Goal: Use online tool/utility: Utilize a website feature to perform a specific function

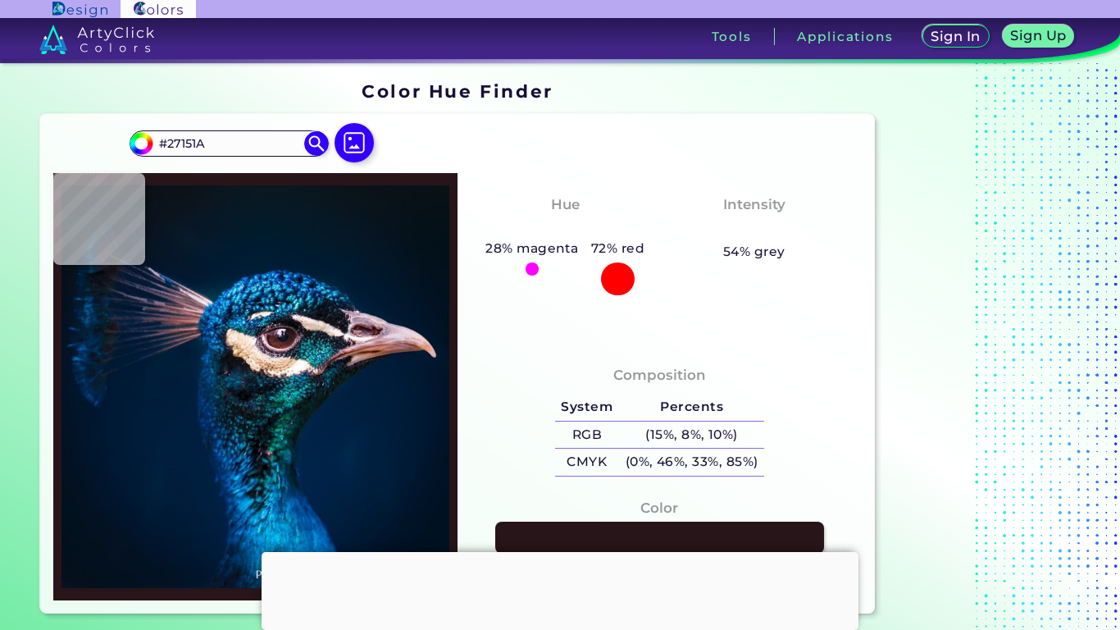
type input "#341a1e"
type input "#341A1E"
type input "#3f1e20"
type input "#3F1E20"
type input "#492022"
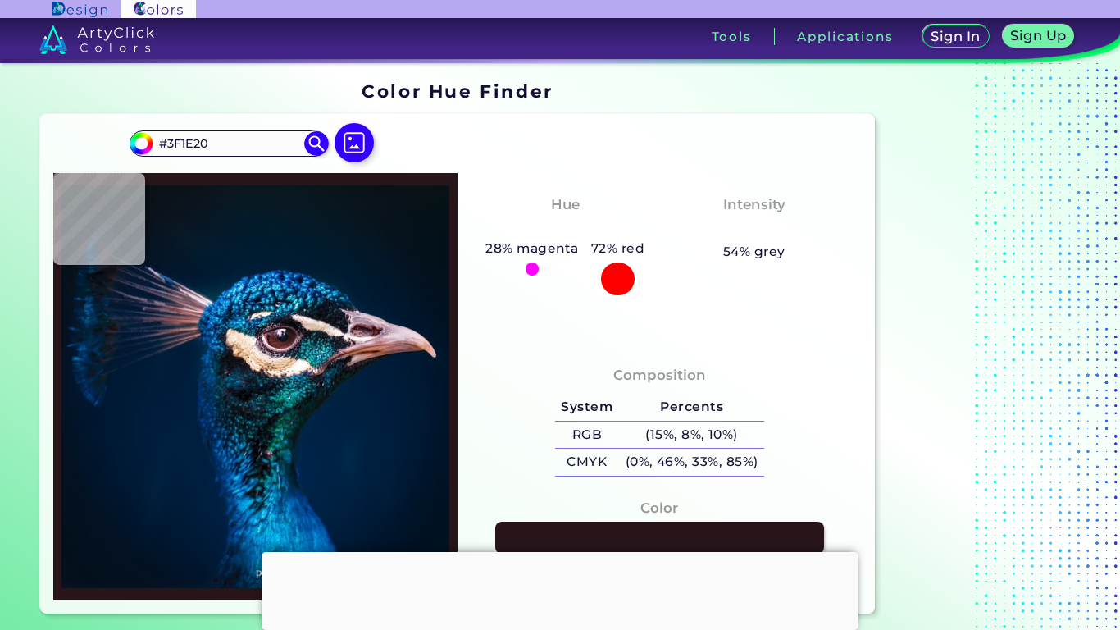
type input "#492022"
type input "#4f2324"
type input "#4F2324"
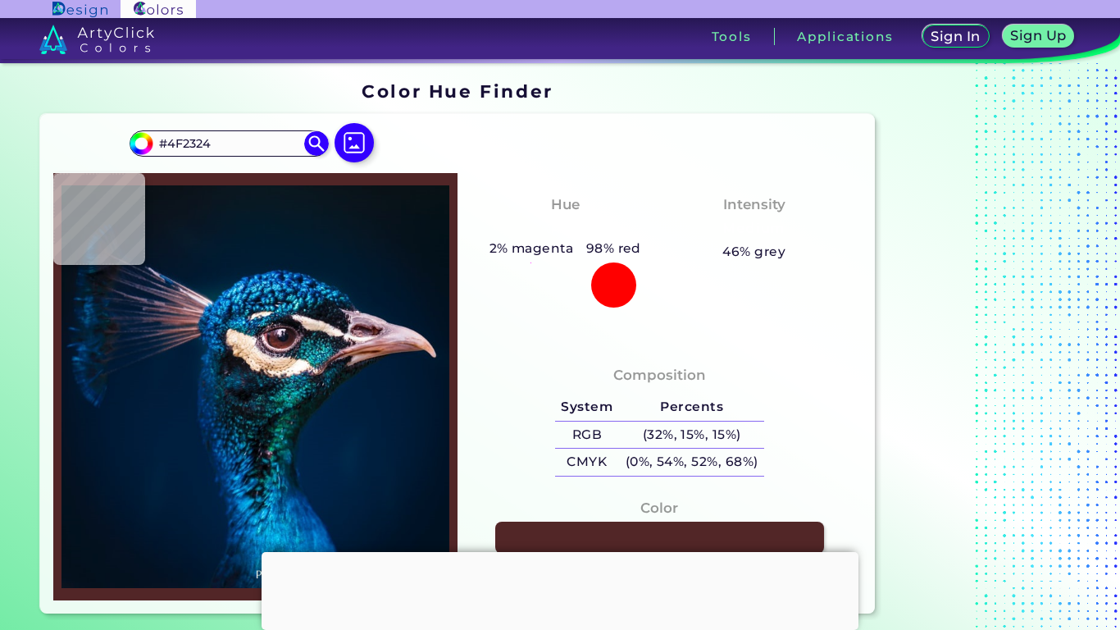
type input "#522627"
type input "#542726"
type input "#65312b"
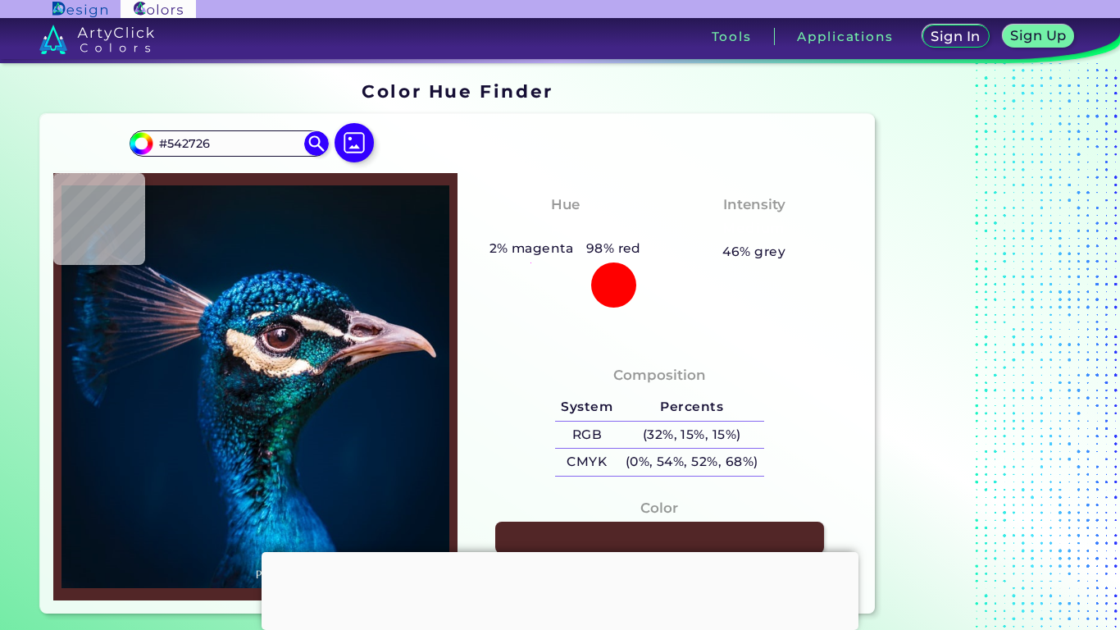
type input "#65312B"
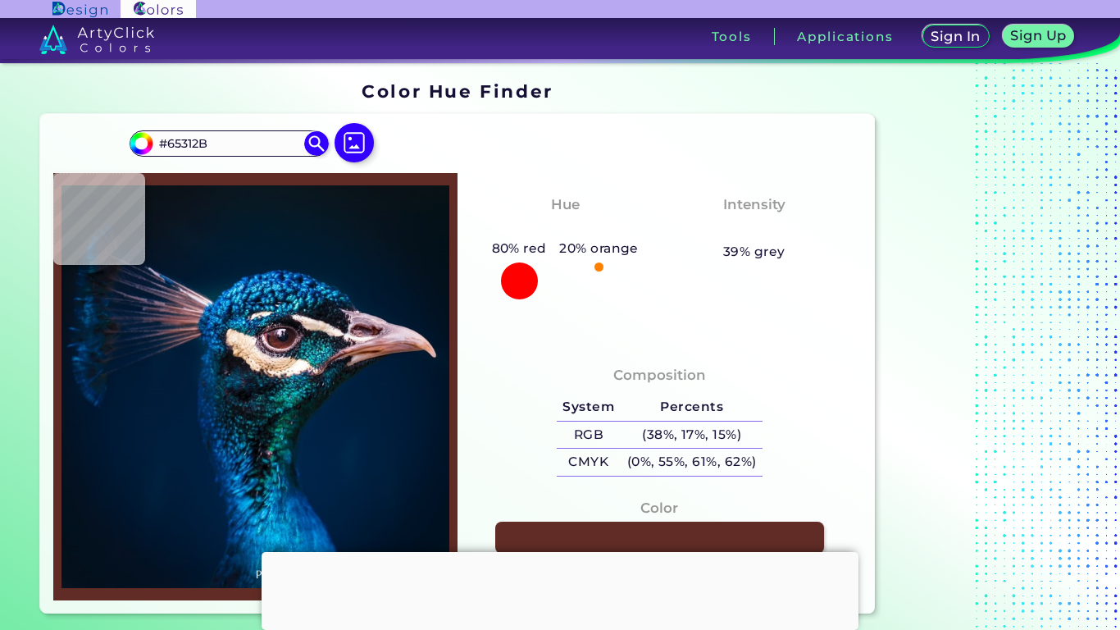
type input "#612c26"
type input "#612C26"
type input "#5e2b26"
type input "#5E2B26"
type input "#562a28"
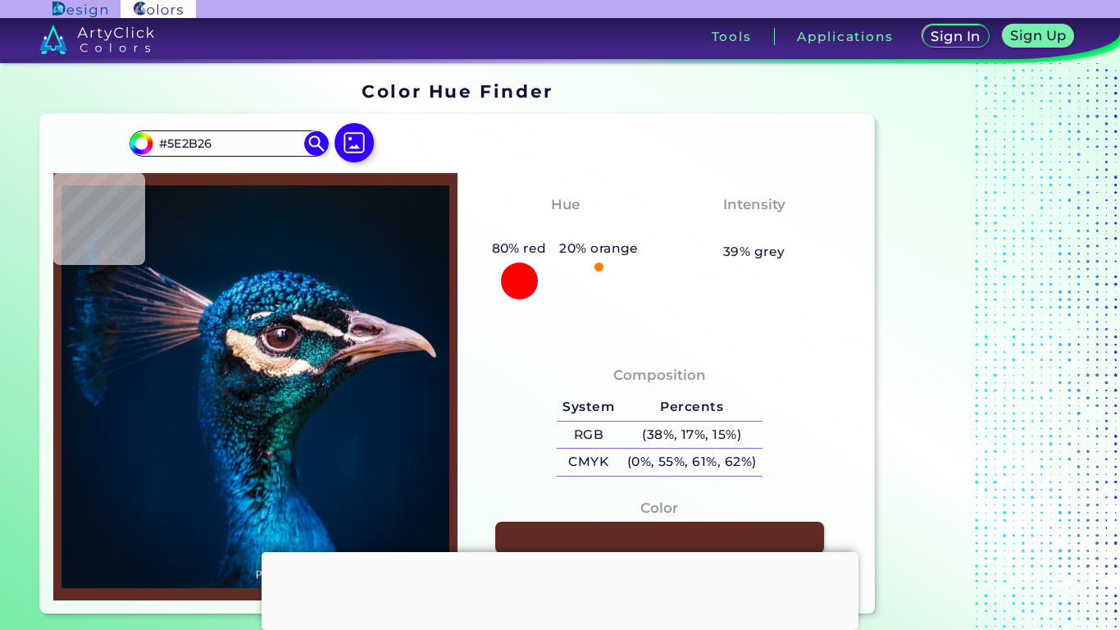
type input "#562A28"
type input "#552924"
type input "#4c2726"
type input "#4C2726"
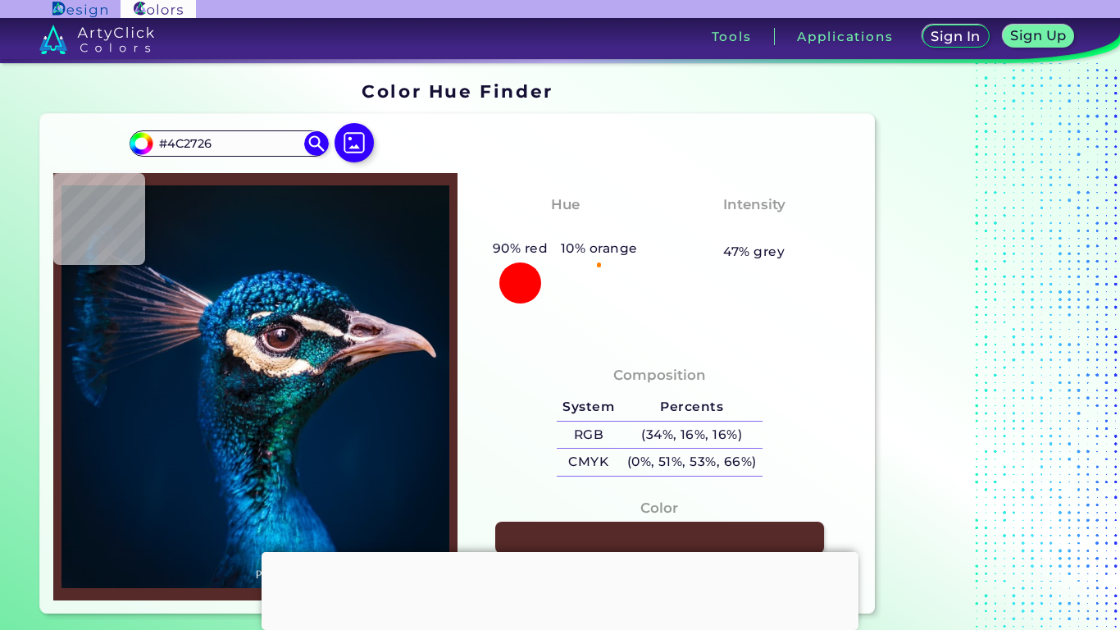
type input "#482628"
type input "#46262b"
type input "#46262B"
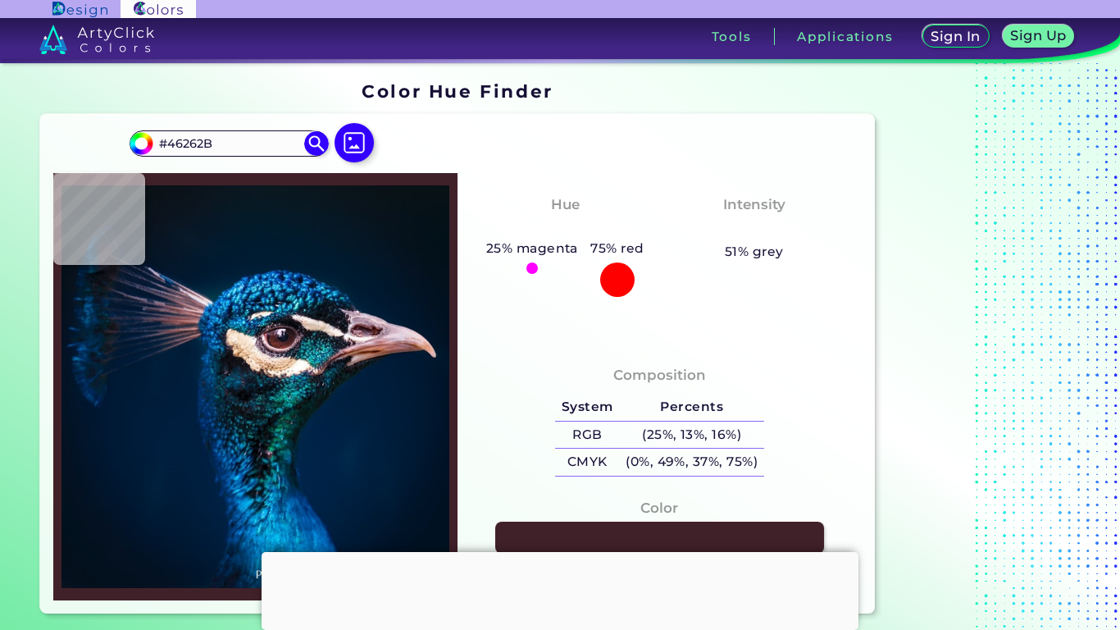
type input "#412129"
type input "#371e27"
type input "#371E27"
type input "#0c060f"
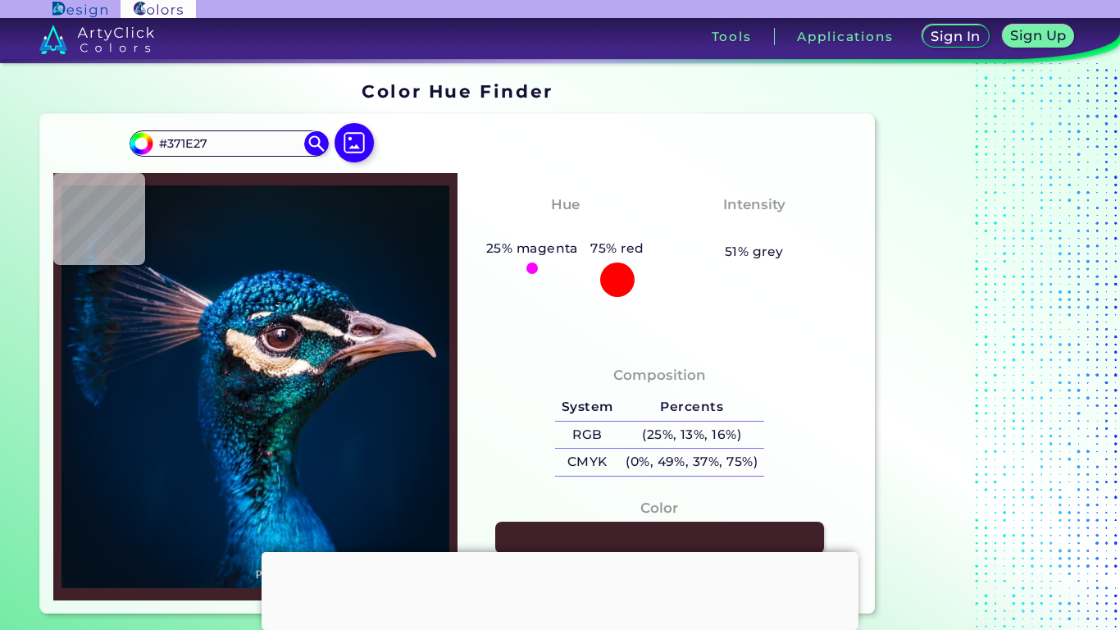
type input "#0C060F"
type input "#0a0915"
type input "#0A0915"
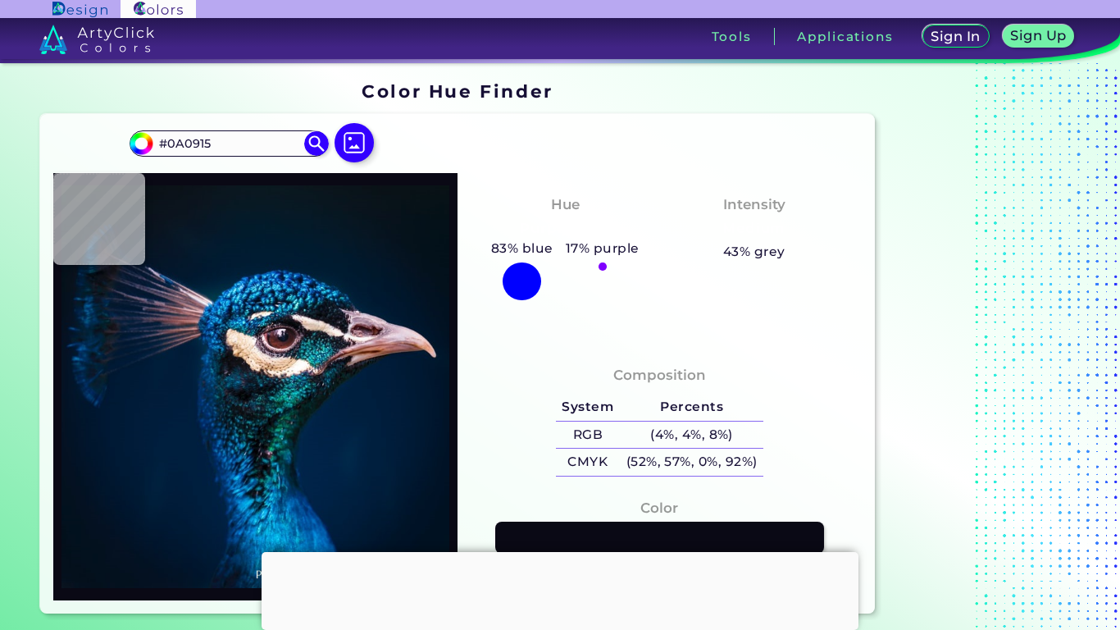
type input "#0d0f1e"
type input "#0D0F1E"
type input "#0a1124"
type input "#0A1124"
type input "#071325"
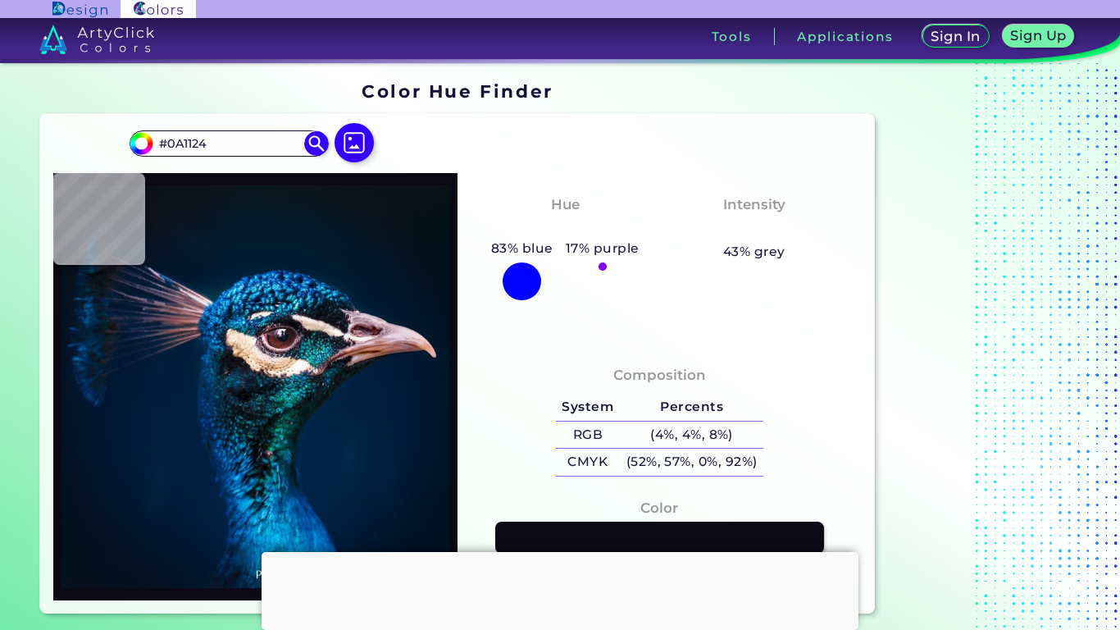
type input "#071325"
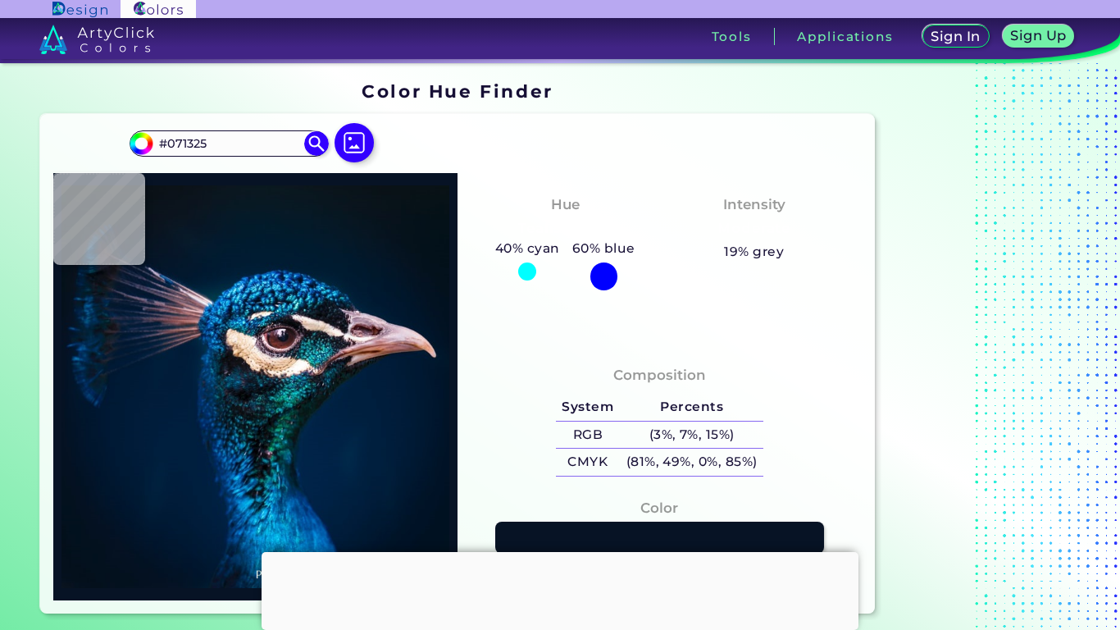
type input "#0d172c"
type input "#0D172C"
type input "#151b32"
type input "#151B32"
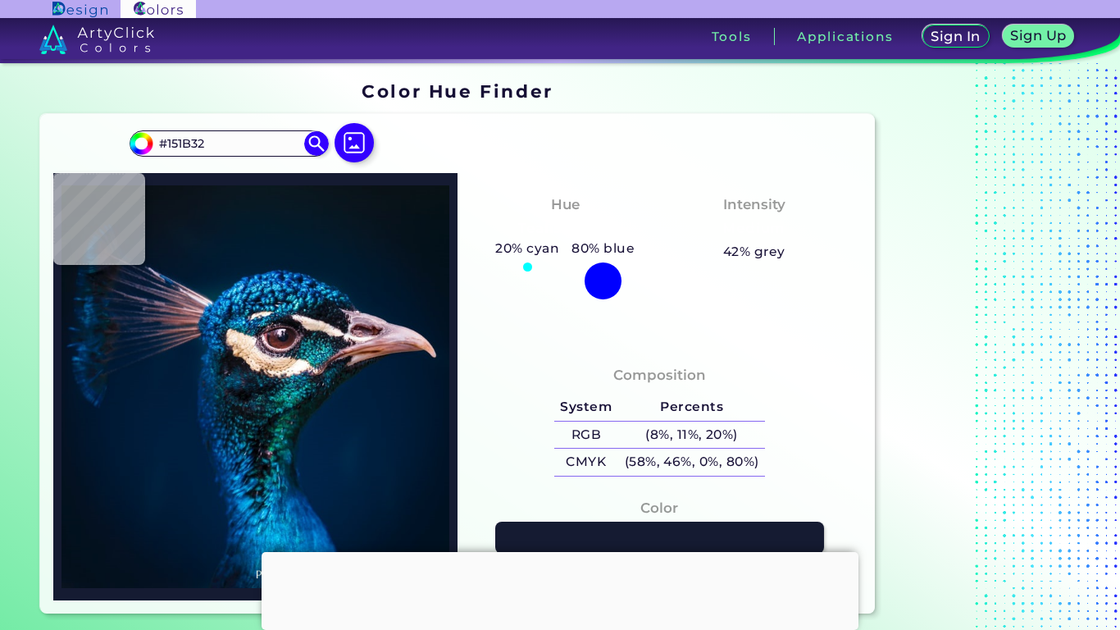
type input "#3d3e55"
type input "#3D3E55"
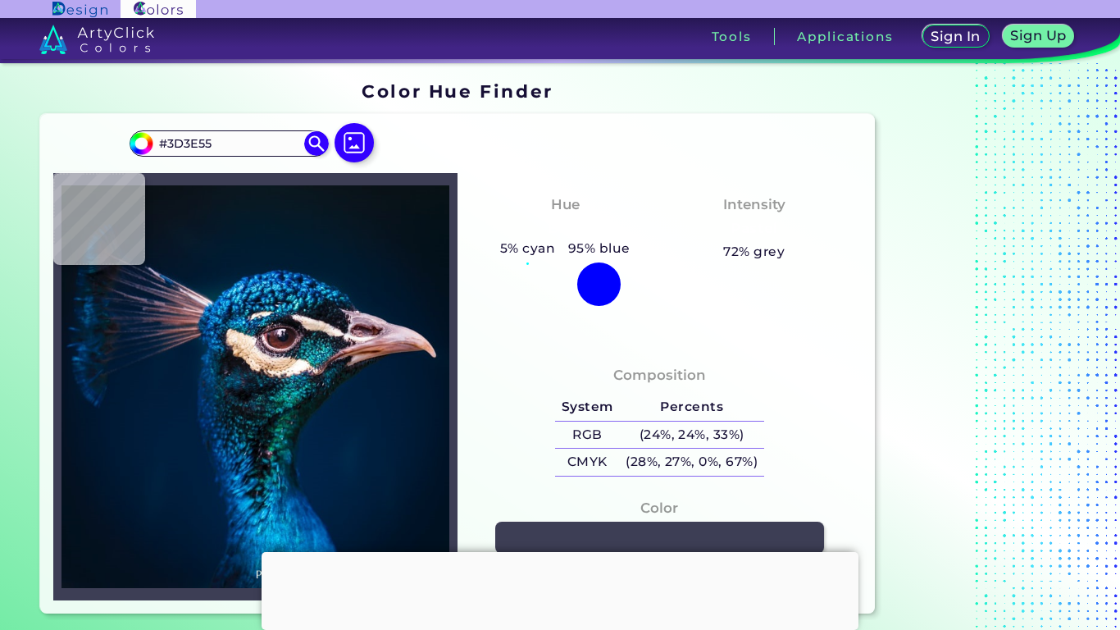
type input "#1e2328"
type input "#1E2328"
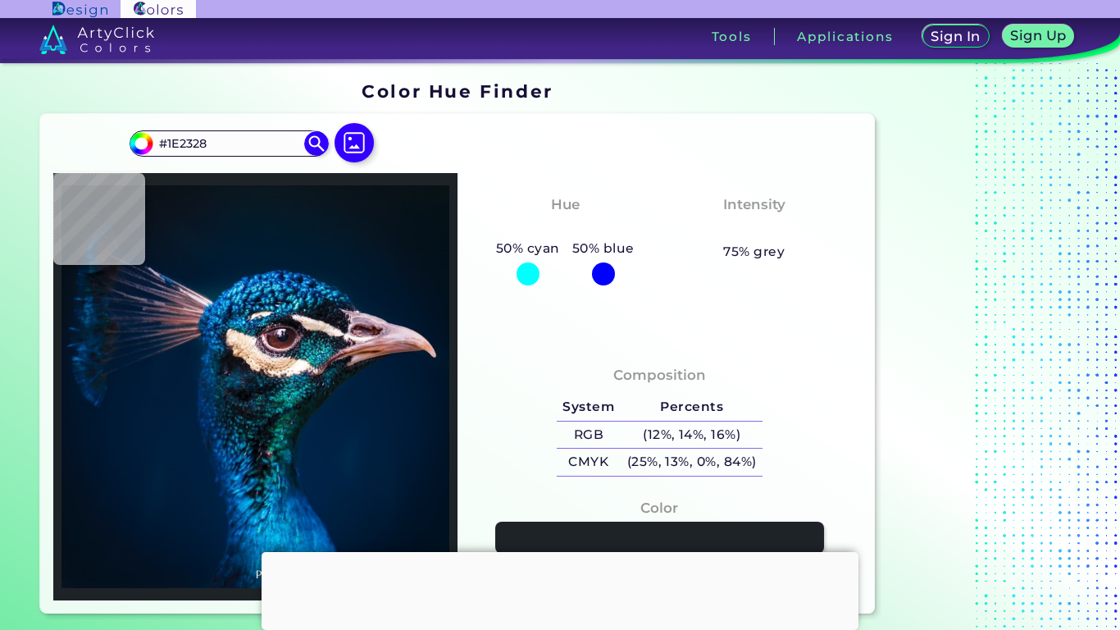
type input "#081621"
type input "#0a141e"
type input "#0A141E"
type input "#08141d"
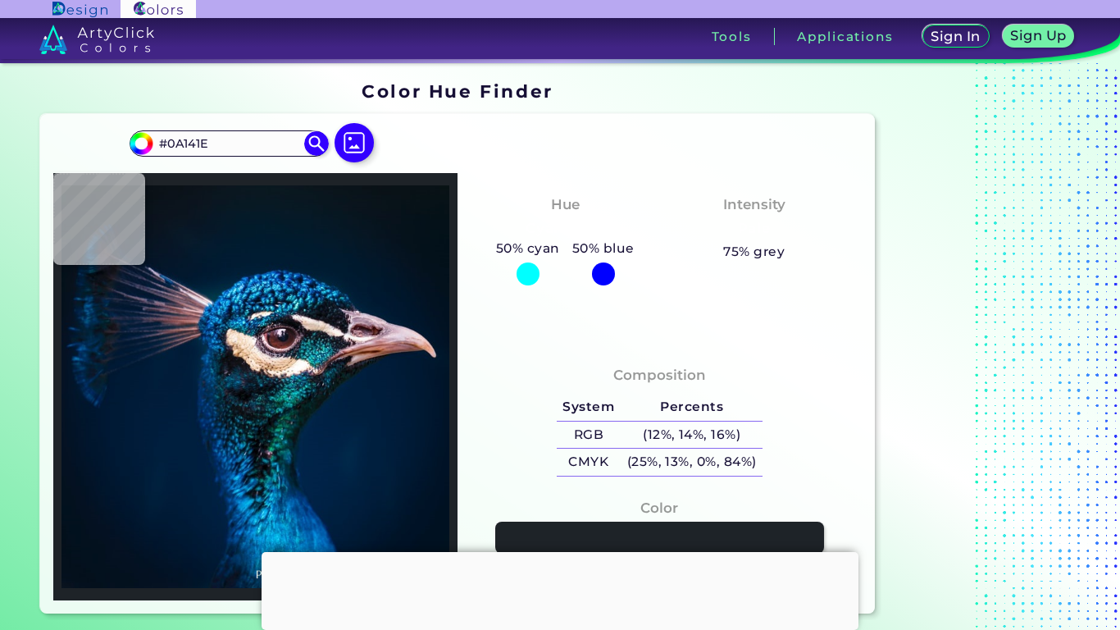
type input "#08141D"
type input "#09151b"
type input "#09151B"
type input "#0a151b"
type input "#0A151B"
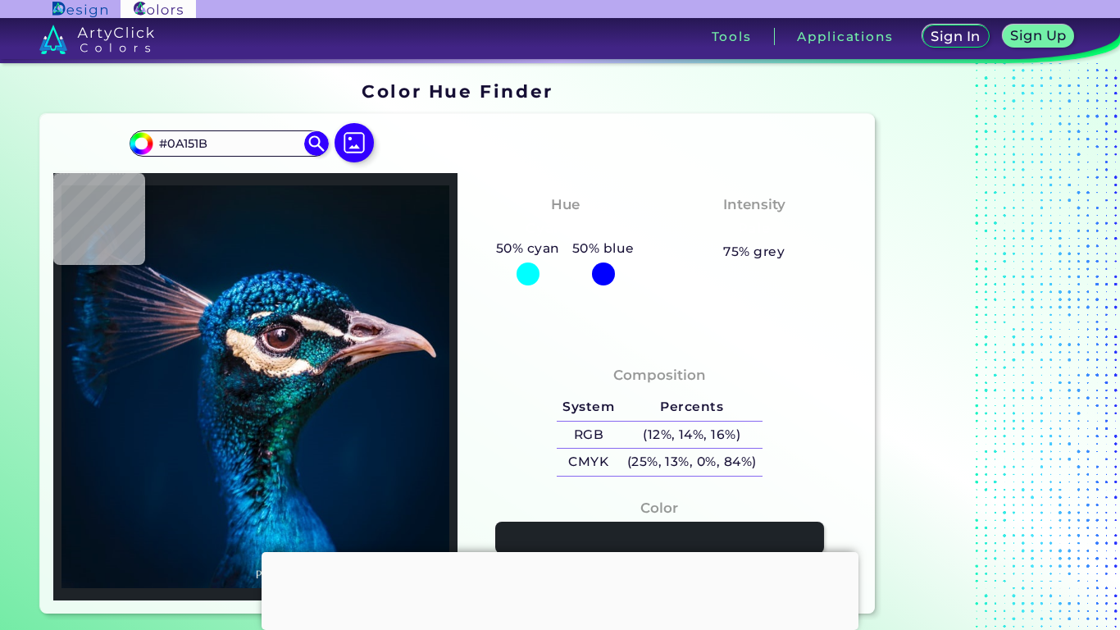
type input "#09131c"
type input "#09131C"
type input "#081317"
type input "#091217"
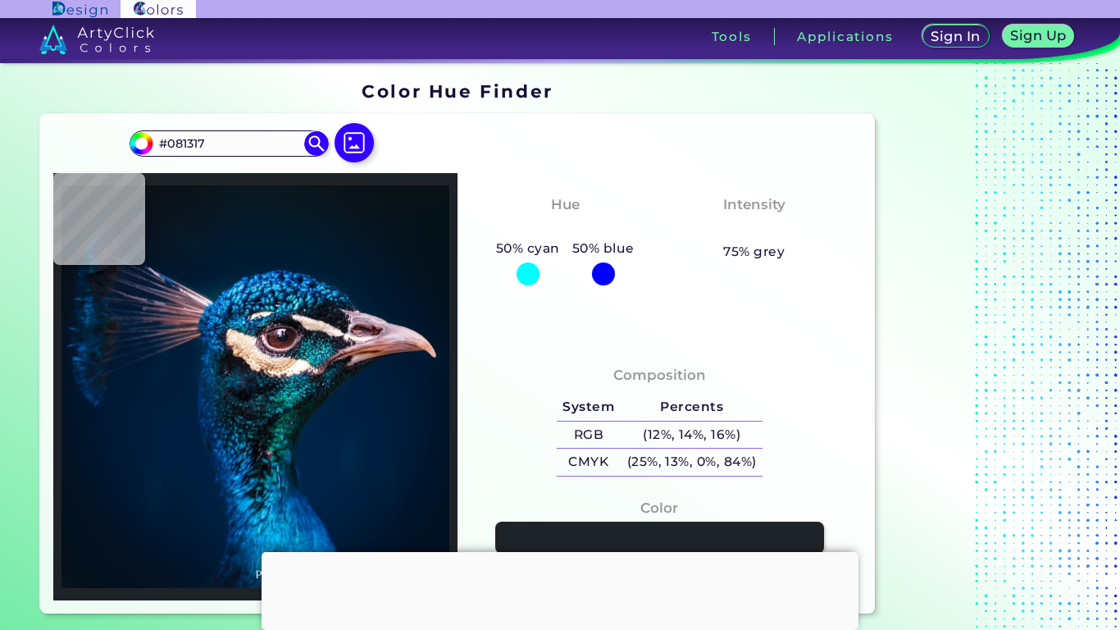
type input "#091217"
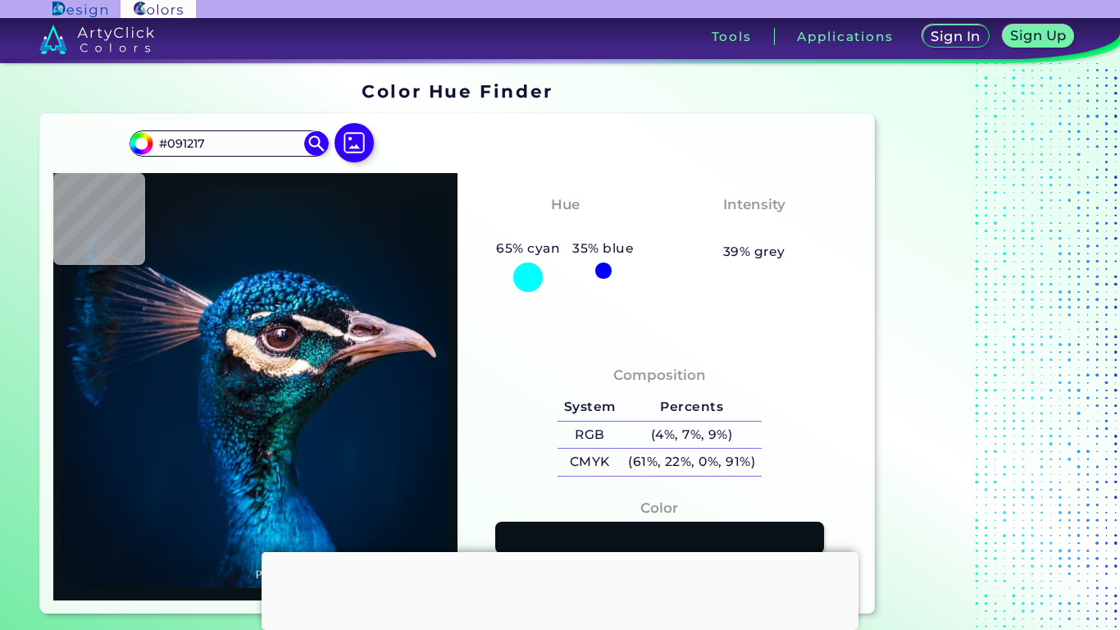
type input "#000000"
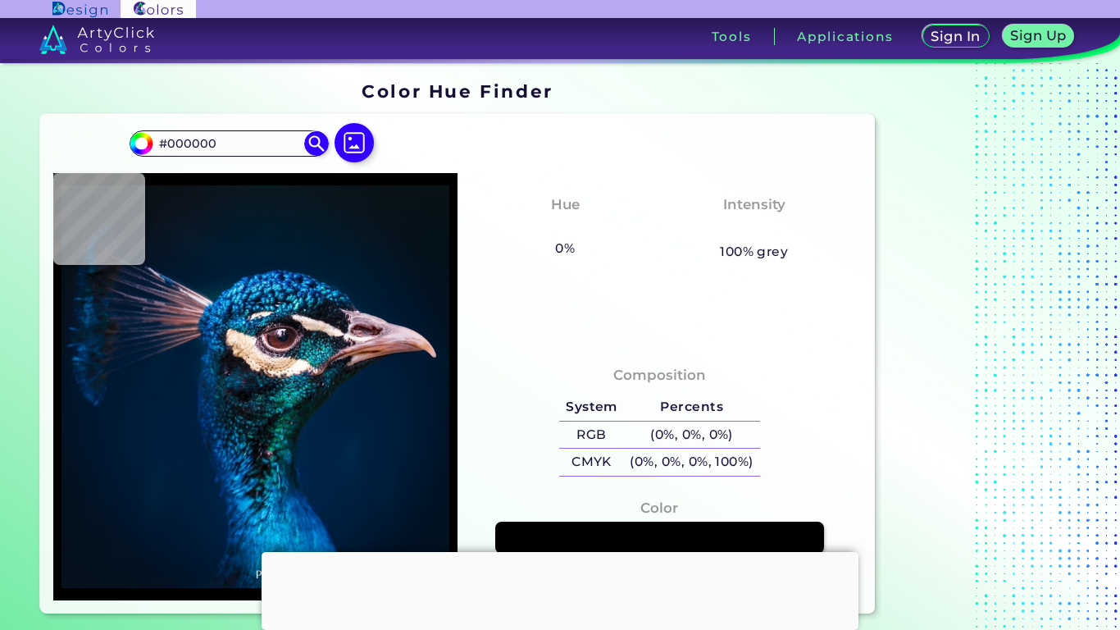
type input "#0a1620"
type input "#0A1620"
type input "#0b1320"
type input "#0B1320"
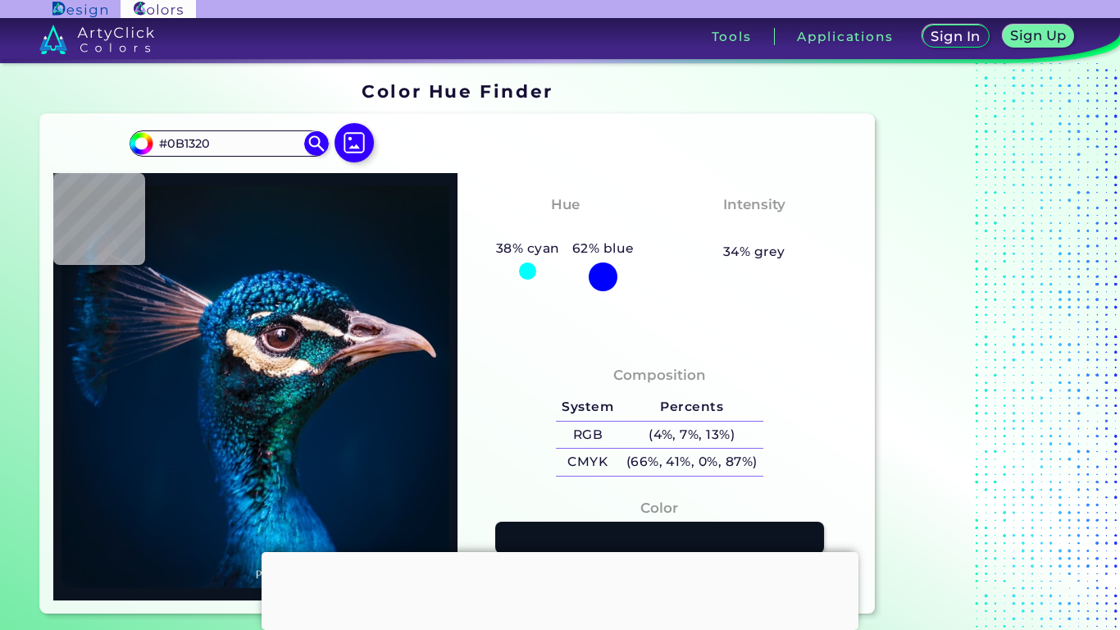
type input "#091121"
type input "#052a3d"
type input "#052A3D"
type input "#0d1622"
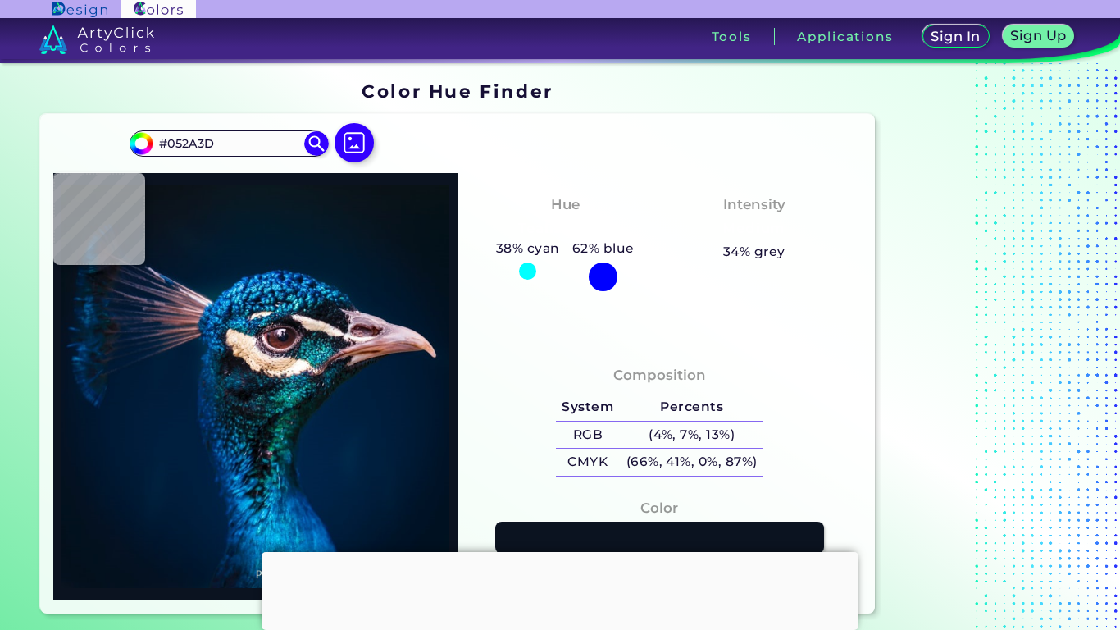
type input "#0D1622"
type input "#131c2c"
type input "#131C2C"
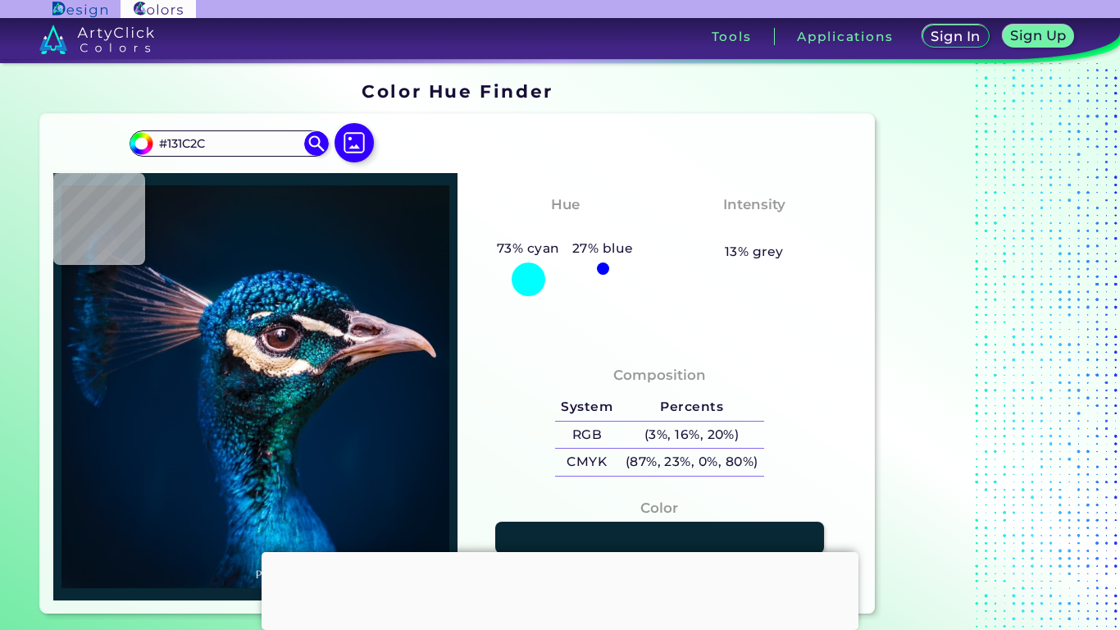
type input "#072834"
type input "#0a1c33"
type input "#0A1C33"
type input "#091c34"
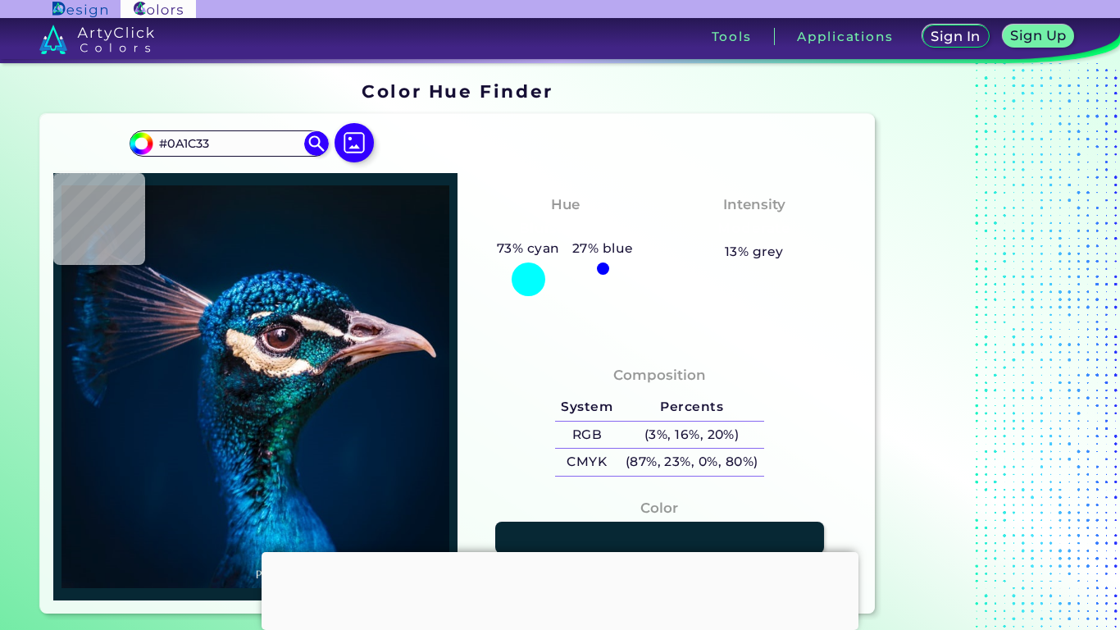
type input "#091C34"
type input "#001937"
type input "#001a37"
type input "#001A37"
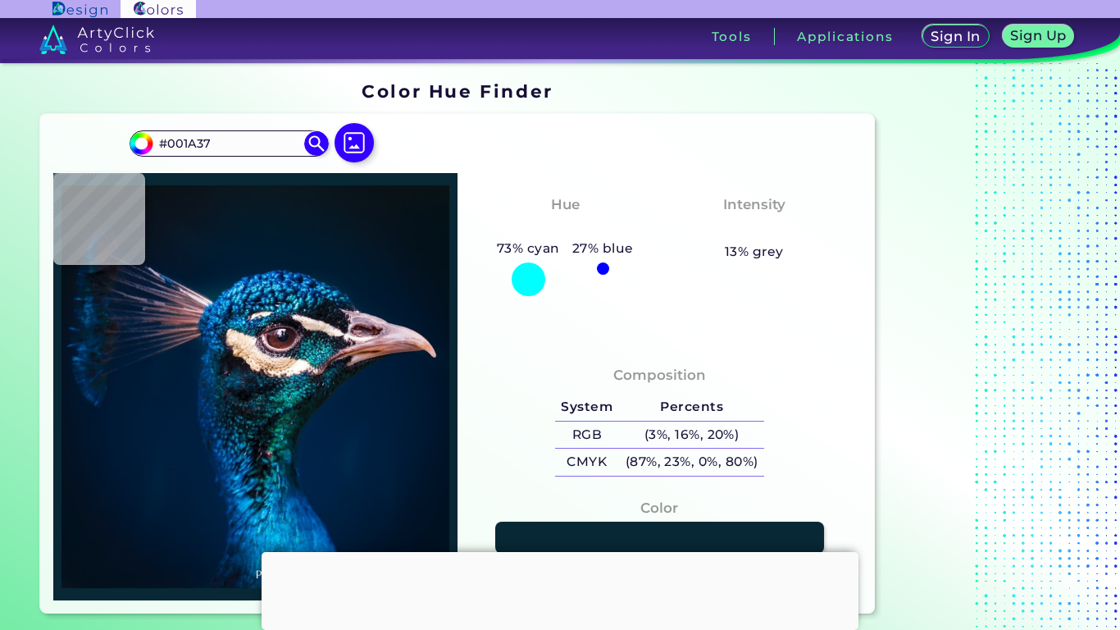
type input "#031c3b"
type input "#031C3B"
type input "#09213d"
type input "#09213D"
type input "#0c203b"
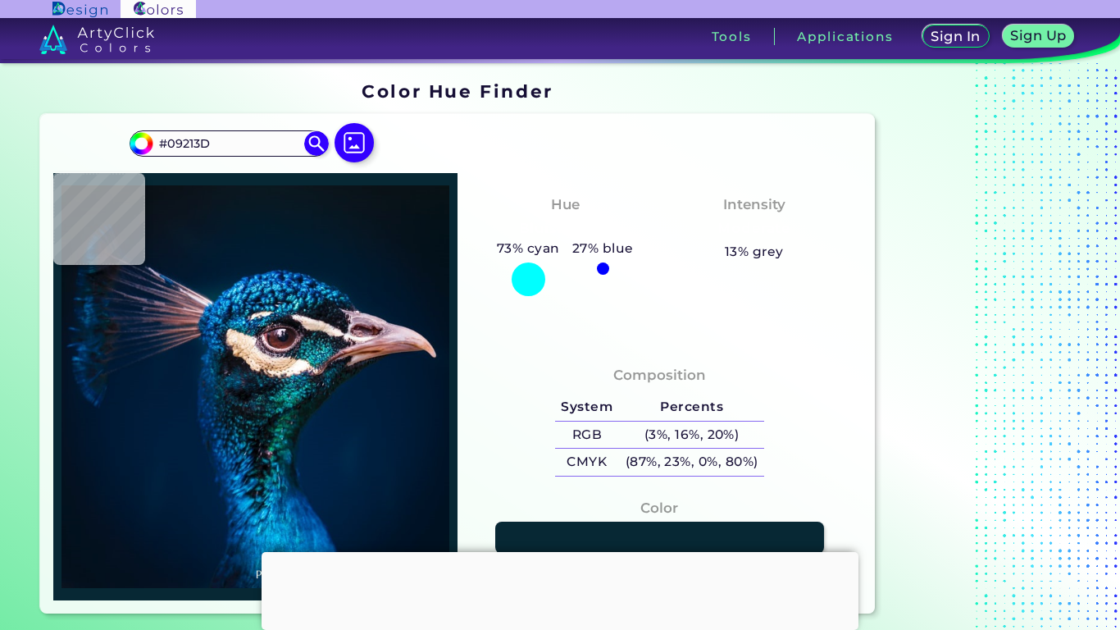
type input "#0C203B"
type input "#011c37"
type input "#011C37"
type input "#00213d"
type input "#00213D"
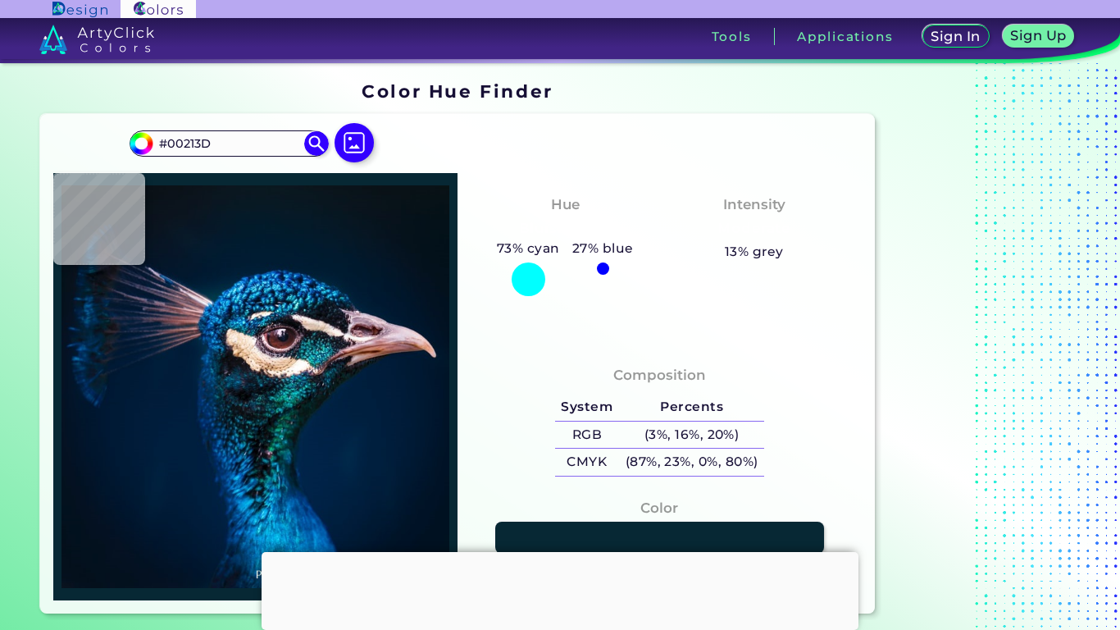
type input "#05243a"
type input "#05243A"
type input "#11121e"
type input "#11121E"
type input "#181922"
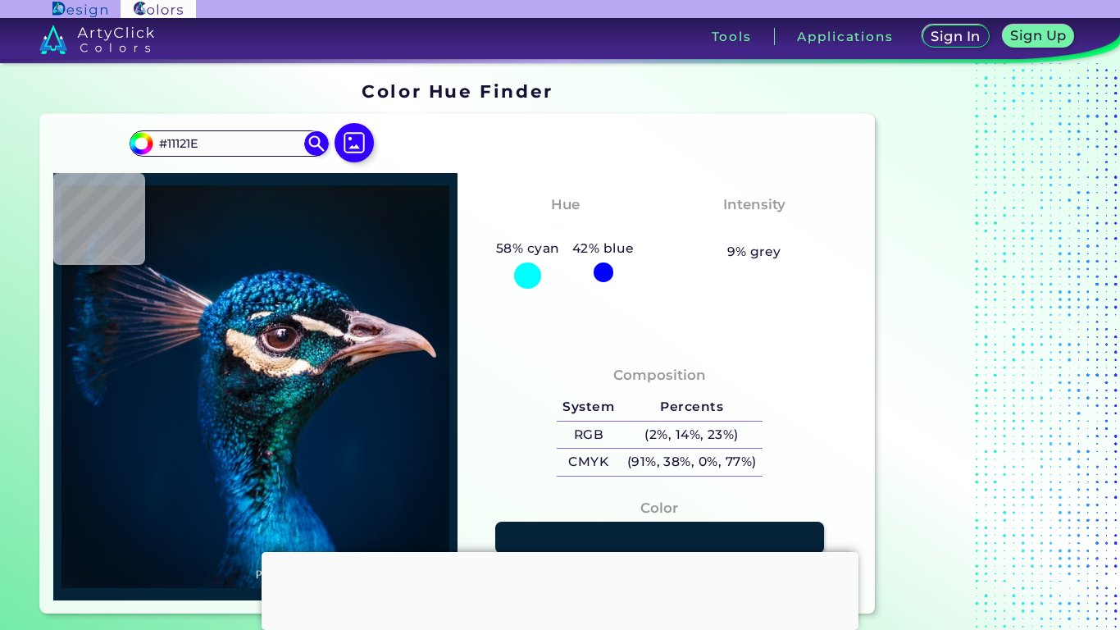
type input "#181922"
type input "#897680"
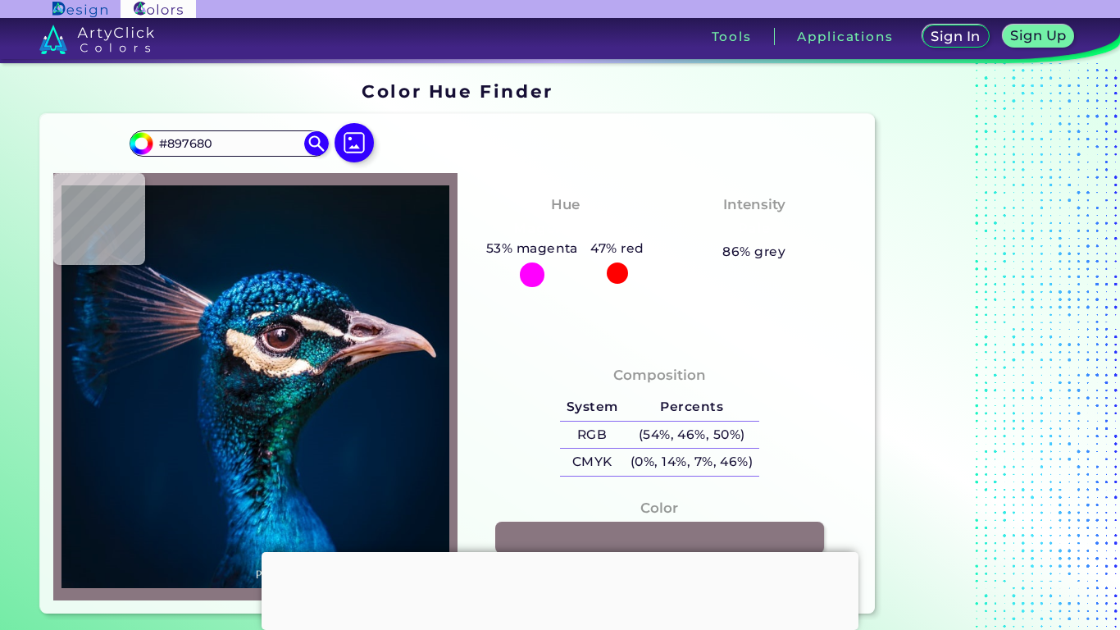
type input "#dcc4cd"
type input "#DCC4CD"
type input "#b49598"
type input "#B49598"
type input "#cdbabb"
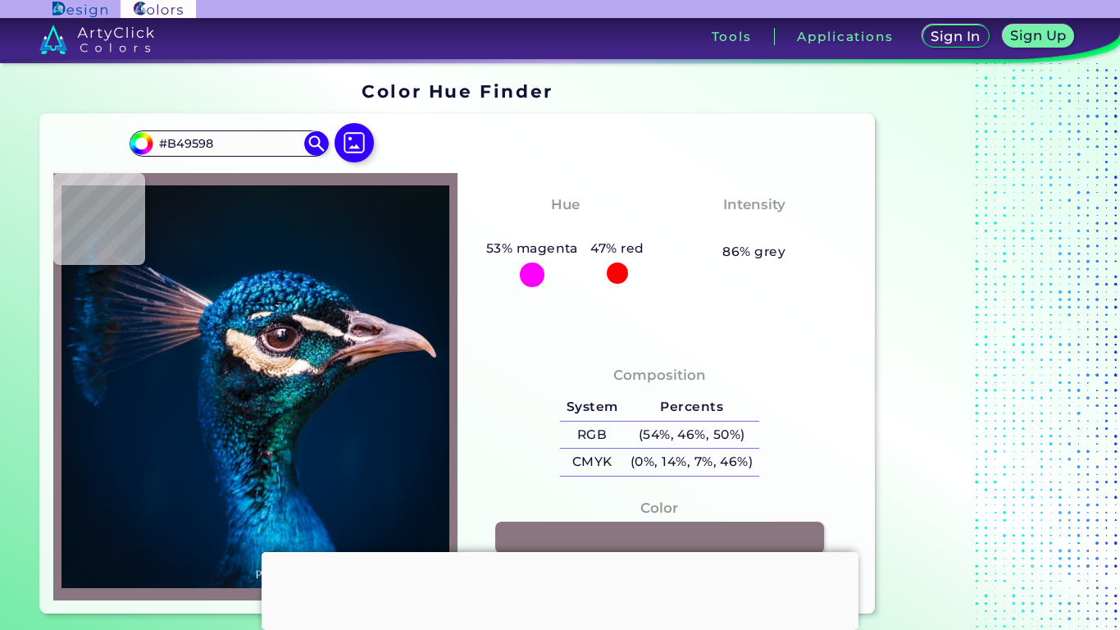
type input "#CDBABB"
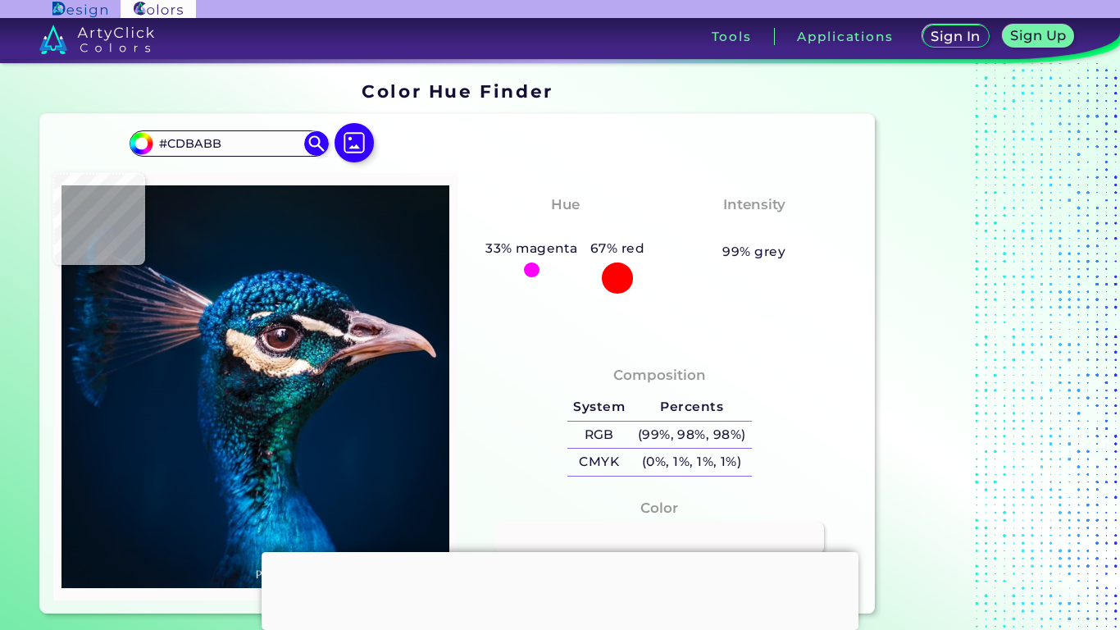
type input "#fdfafb"
type input "#FDFAFB"
type input "#fafcfd"
type input "#FAFCFD"
type input "#bea8ad"
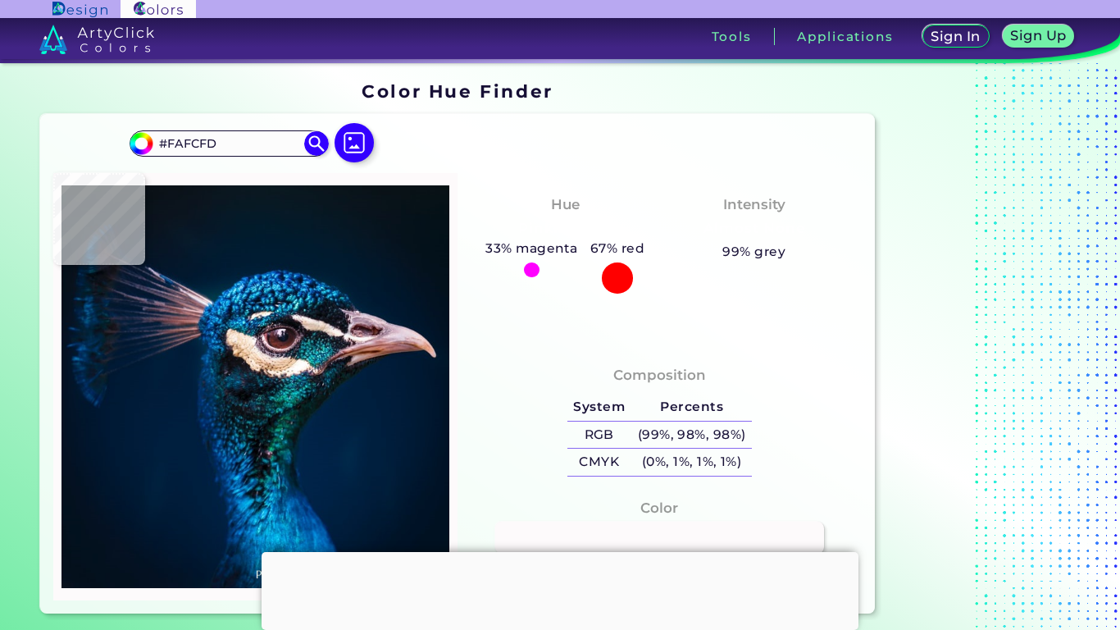
type input "#BEA8AD"
type input "#c6a7ac"
type input "#C6A7AC"
type input "#fdf5f3"
type input "#FDF5F3"
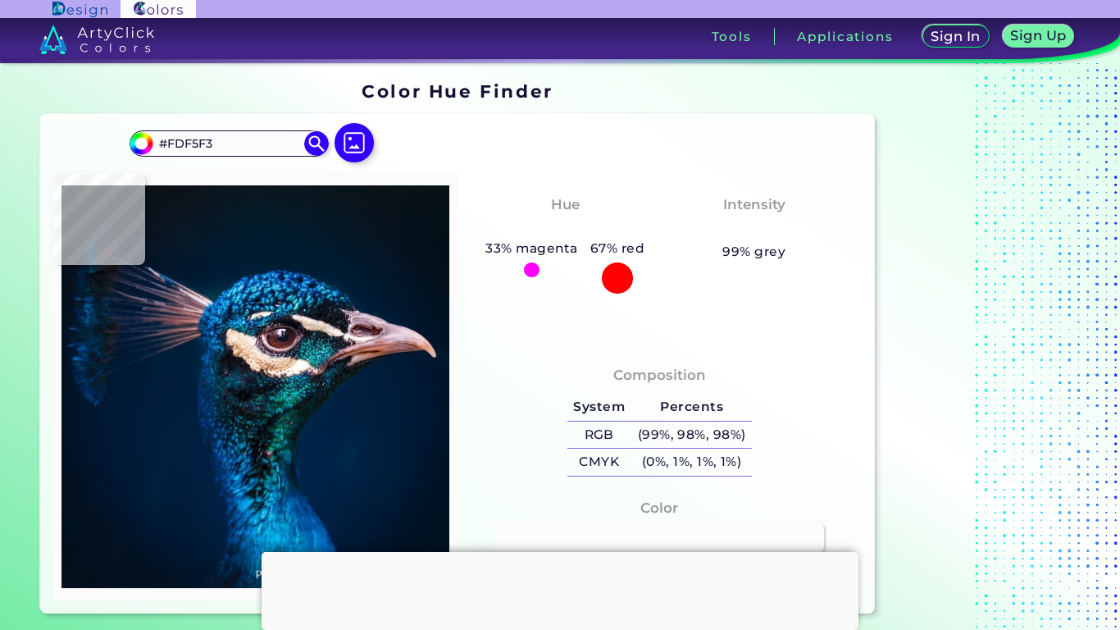
type input "#fefaf7"
type input "#FEFAF7"
type input "#fdf2f2"
type input "#FDF2F2"
type input "#b49595"
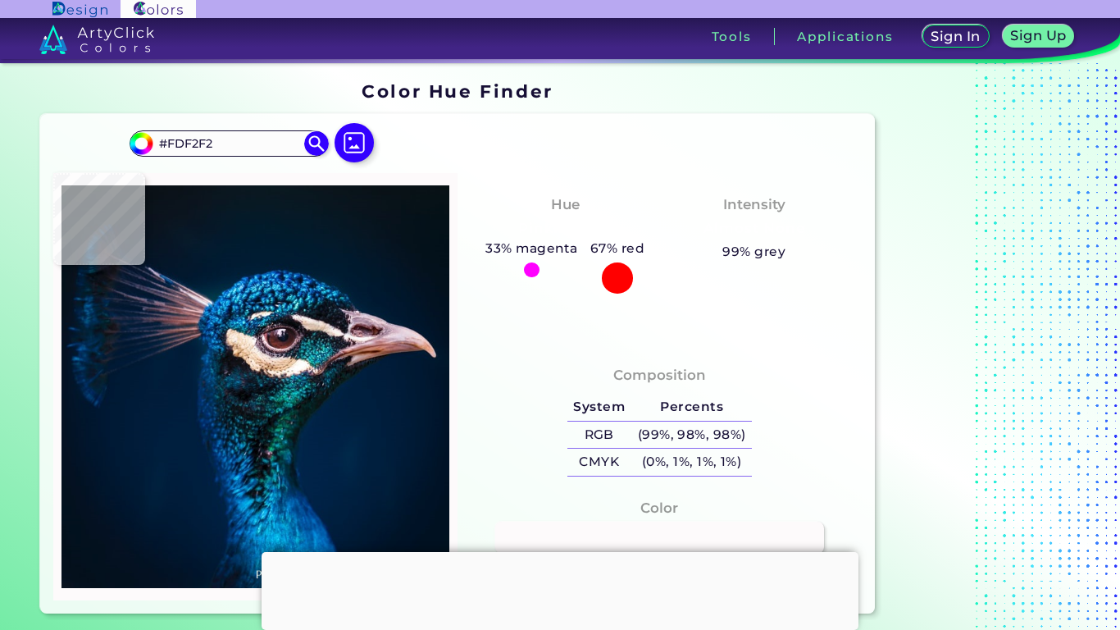
type input "#B49595"
type input "#c19da6"
type input "#C19DA6"
type input "#b2909e"
type input "#B2909E"
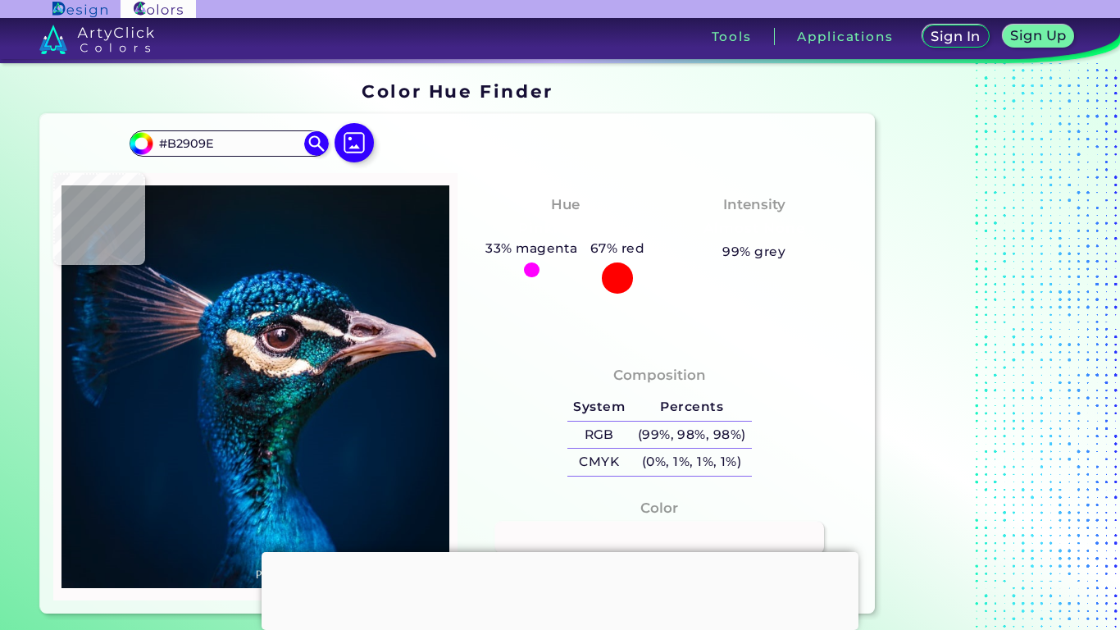
type input "#c99fa9"
type input "#C99FA9"
type input "#c0a8b8"
type input "#C0A8B8"
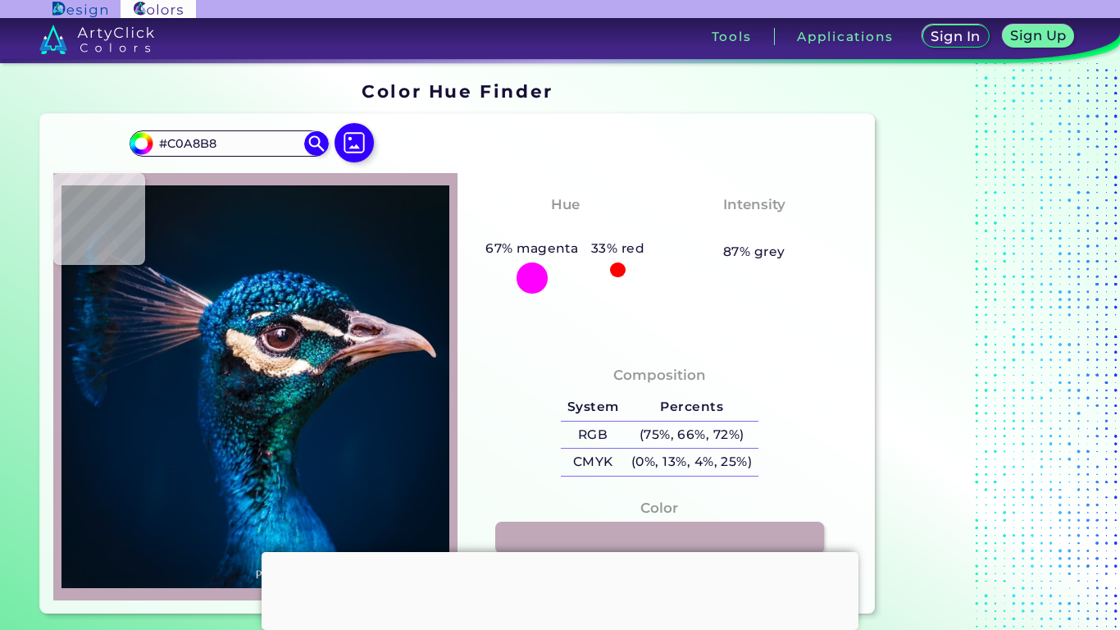
type input "#e1d0da"
type input "#E1D0DA"
type input "#dab8c3"
type input "#DAB8C3"
type input "#d8b0b9"
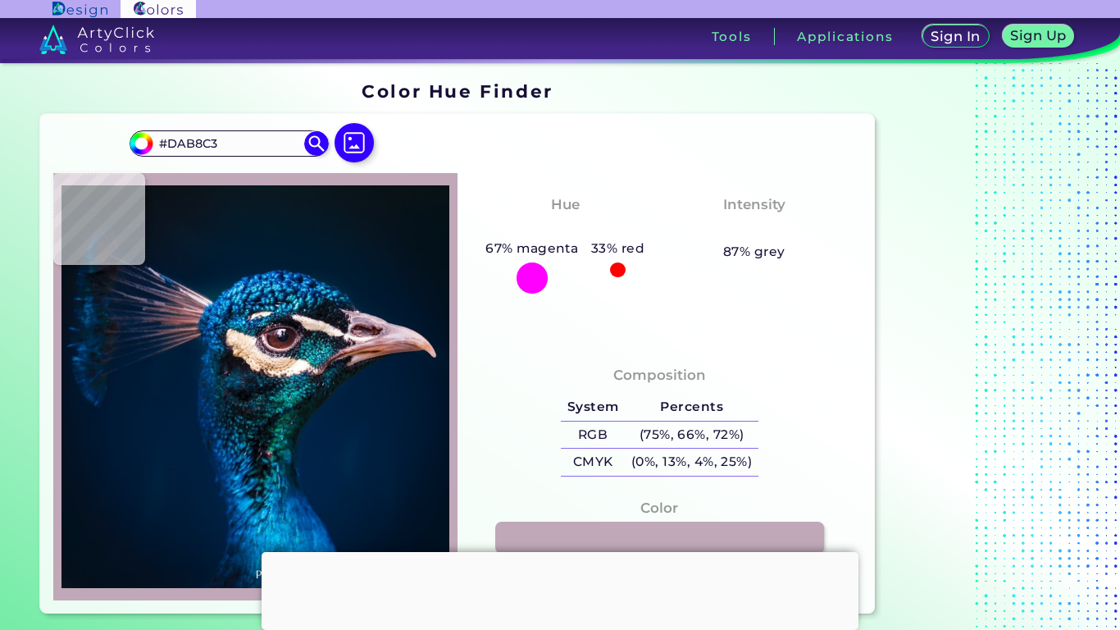
type input "#D8B0B9"
type input "#deb4bc"
type input "#DEB4BC"
type input "#bb8e93"
type input "#BB8E93"
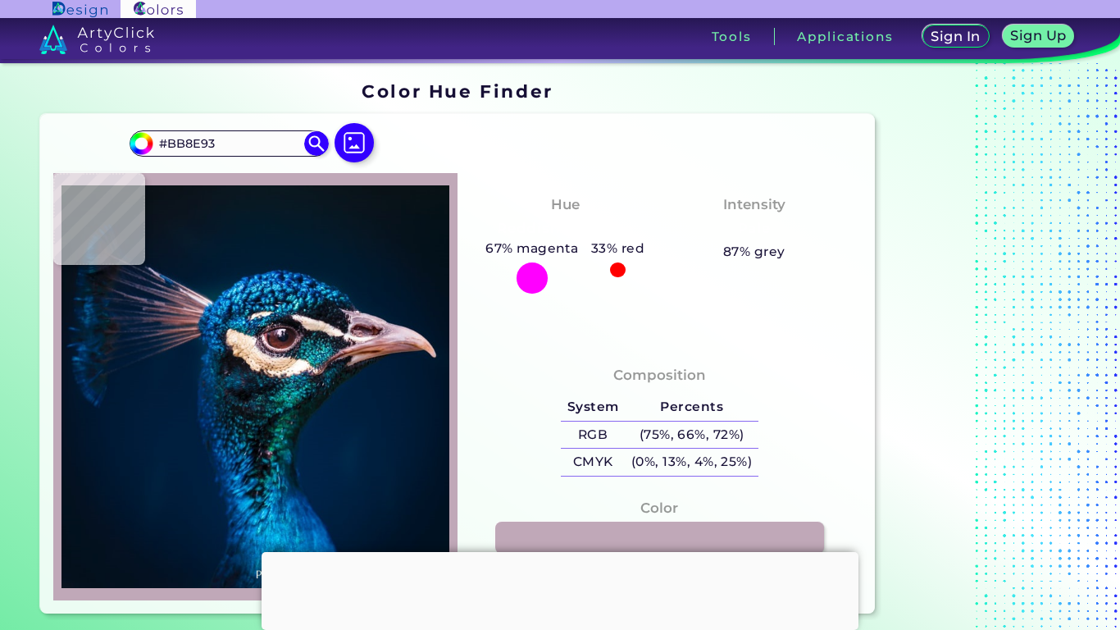
type input "#ba8f92"
type input "#BA8F92"
type input "#b48481"
type input "#B48481"
type input "#8c574f"
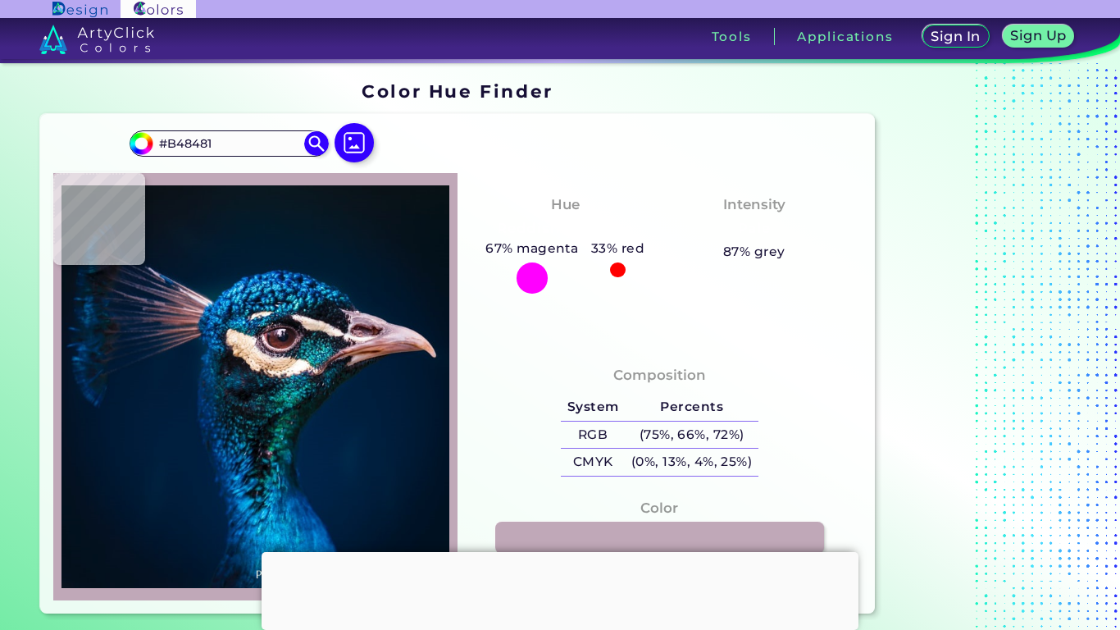
type input "#8C574F"
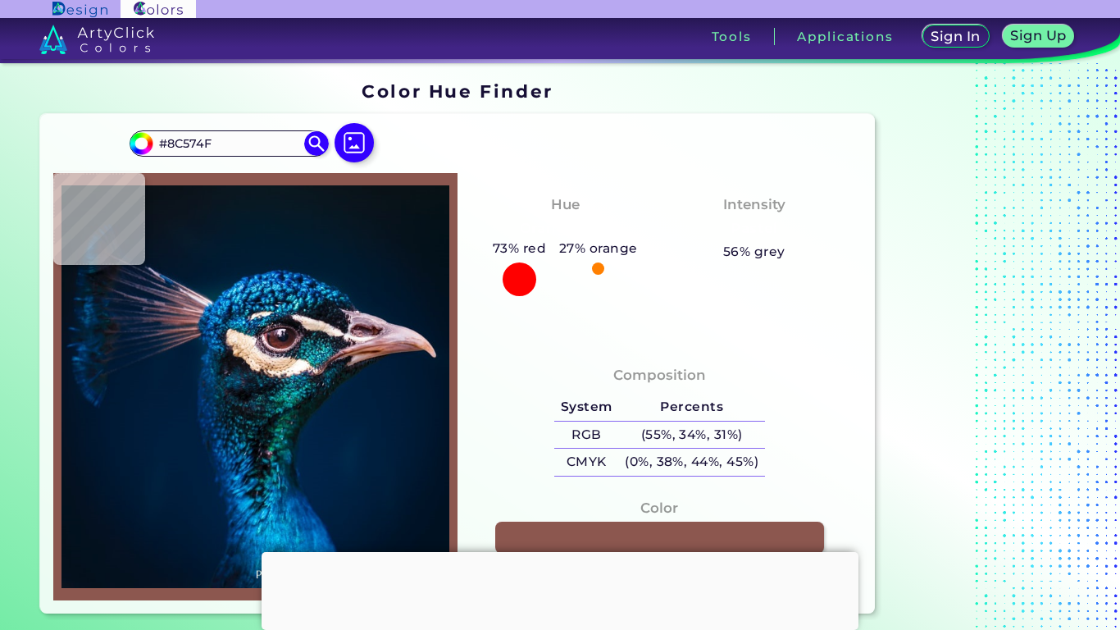
type input "#04152d"
type input "#04152D"
type input "#001a33"
type input "#001A33"
type input "#001a35"
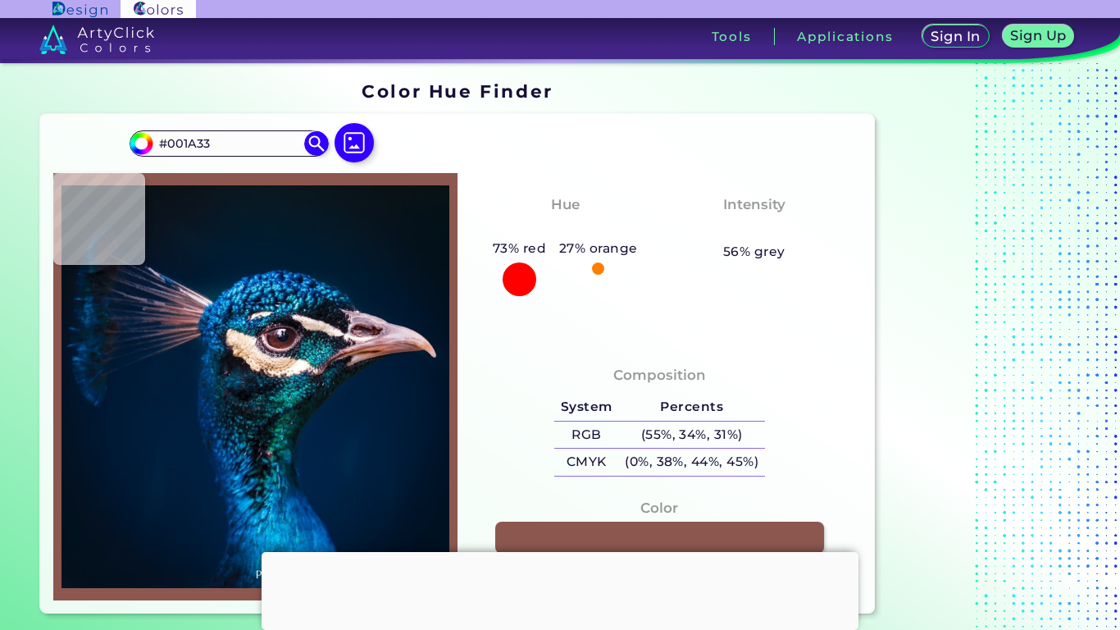
type input "#001A35"
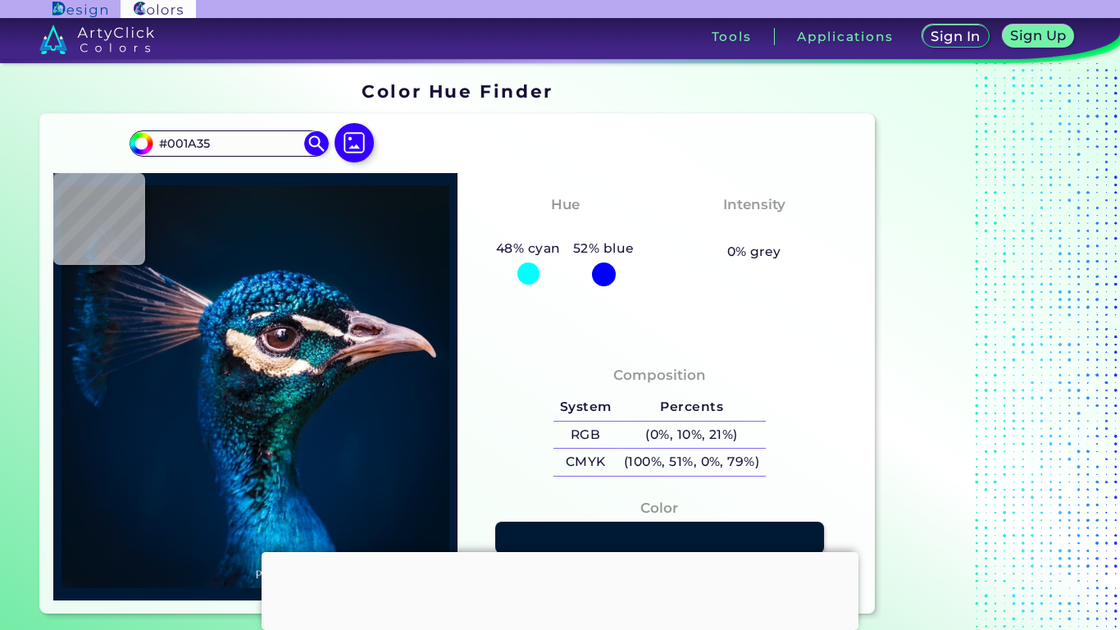
type input "#001b36"
type input "#001B36"
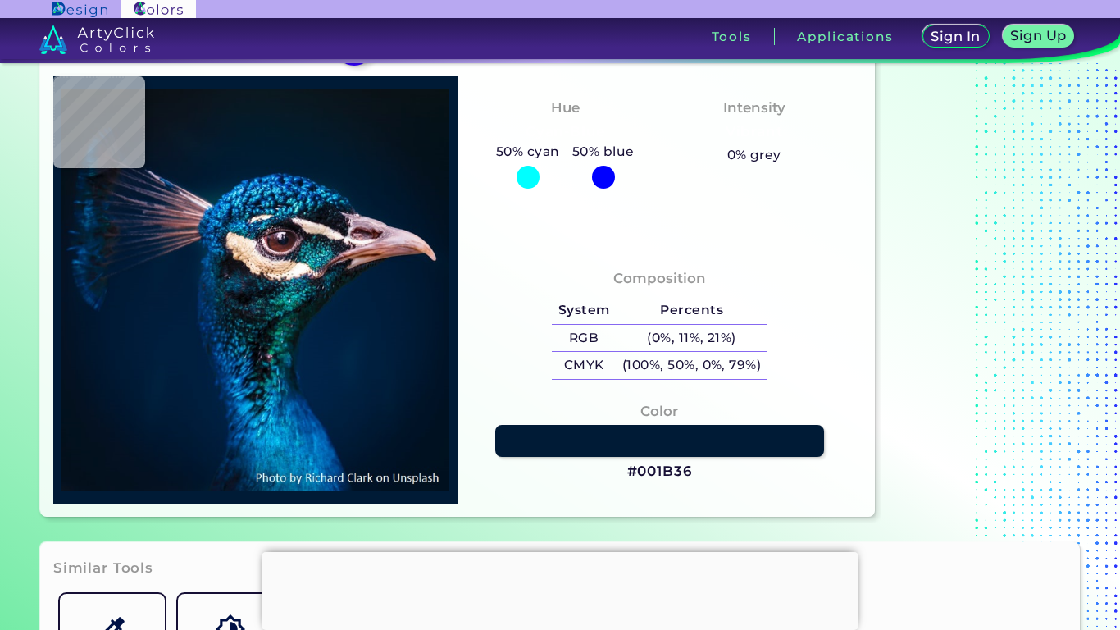
type input "#011c39"
type input "#011C39"
type input "#001f3e"
type input "#001F3E"
type input "#002245"
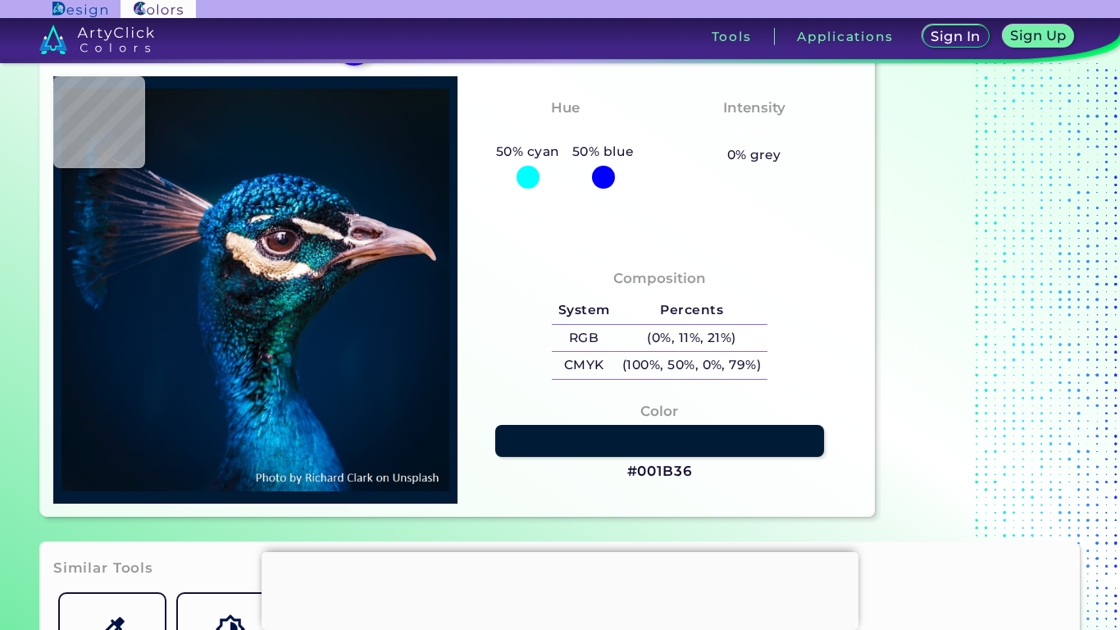
type input "#002245"
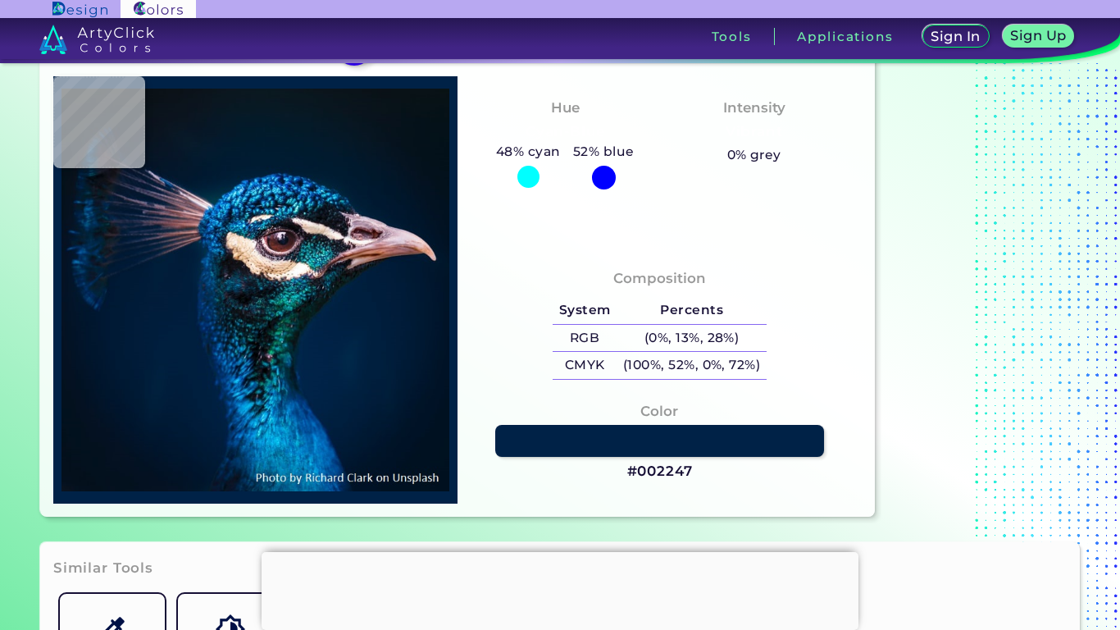
type input "#002247"
type input "#03264a"
type input "#03264A"
type input "#065a69"
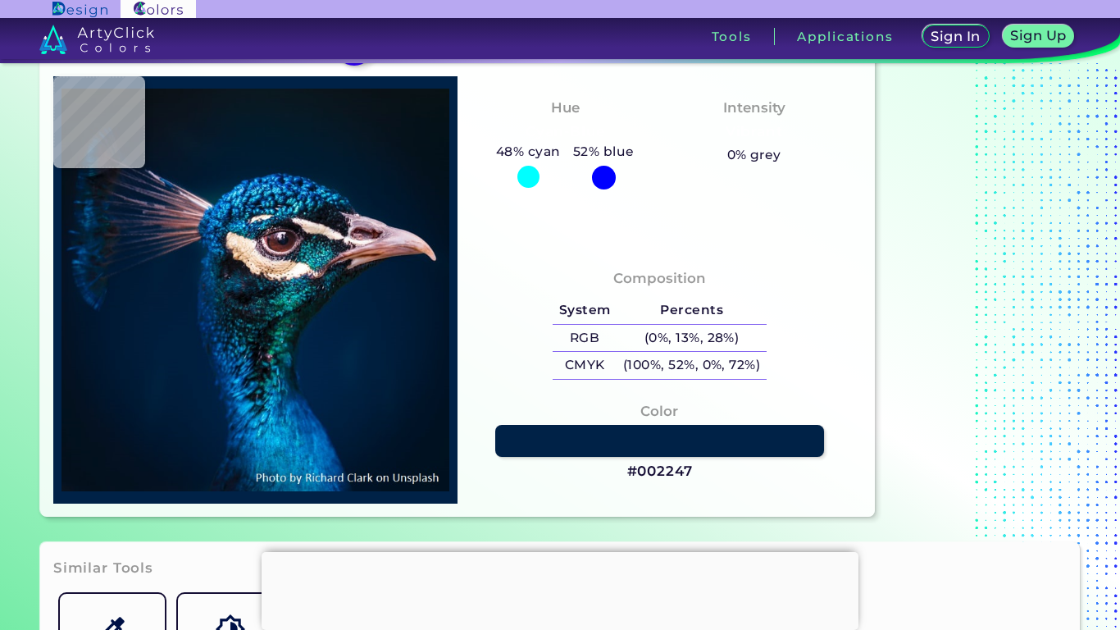
type input "#065A69"
type input "#0e1012"
type input "#0E1012"
type input "#061416"
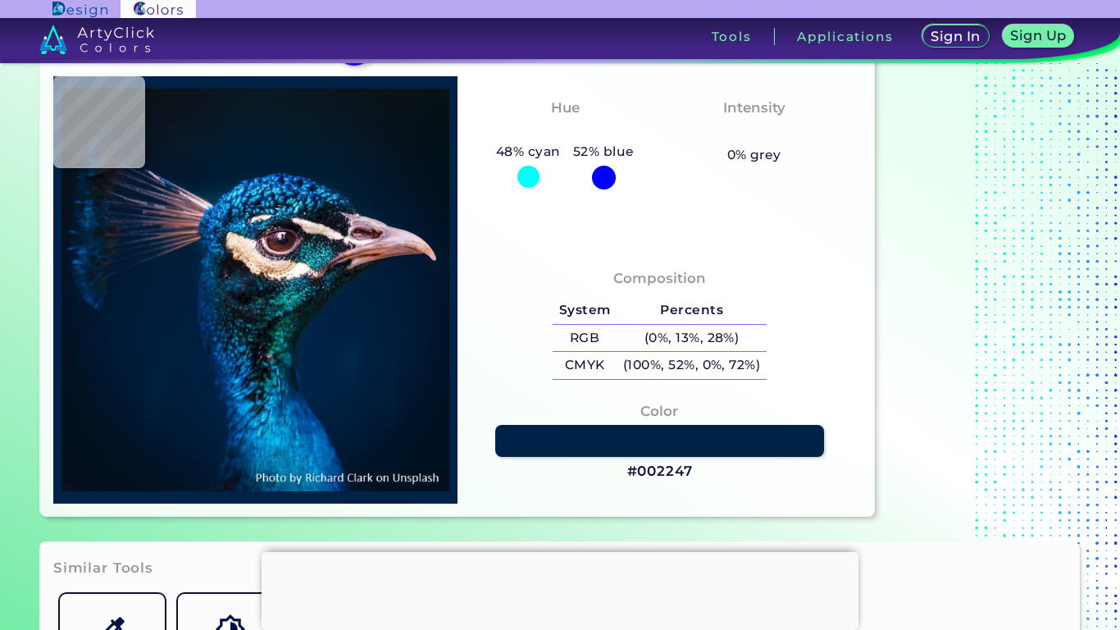
type input "#132427"
type input "#000a0e"
type input "#000A0E"
type input "#020106"
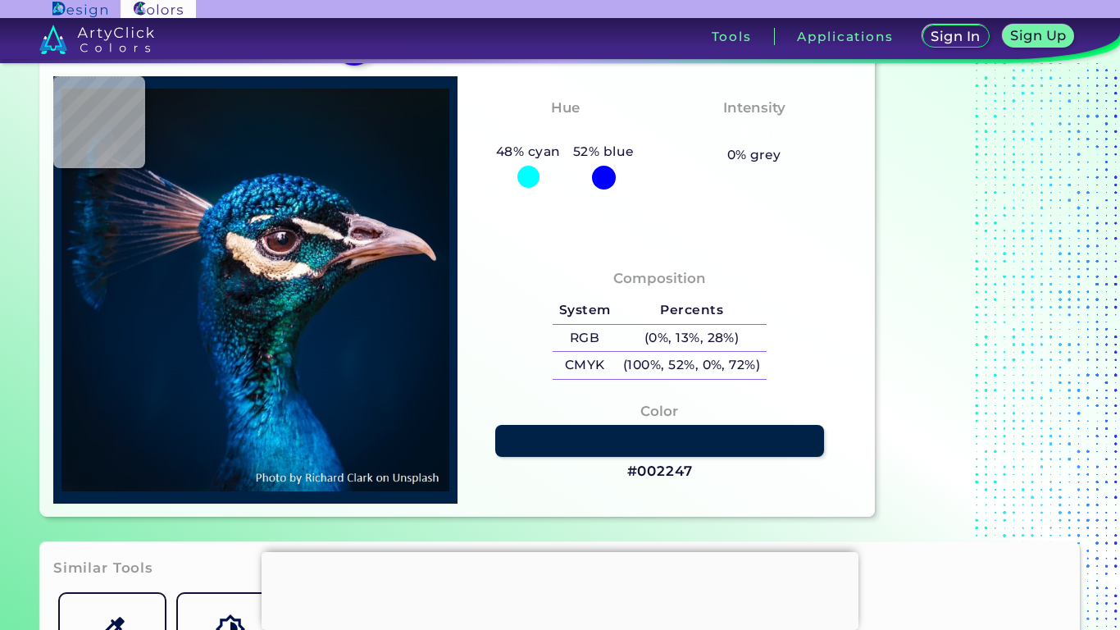
type input "#020106"
type input "#030308"
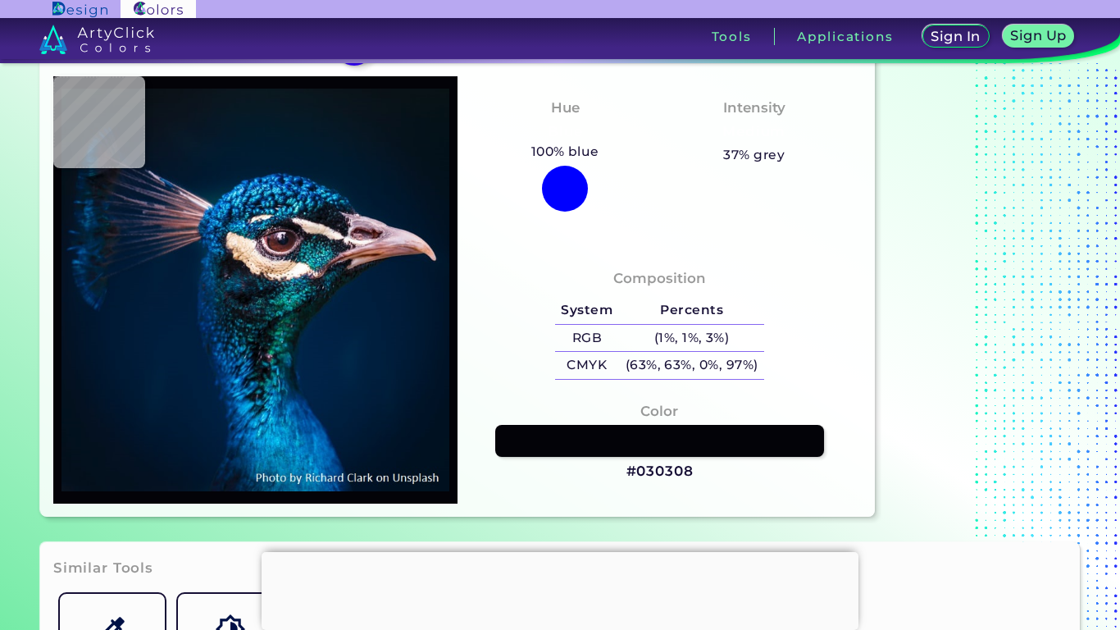
type input "#030509"
type input "#05050d"
type input "#05050D"
type input "#060a0f"
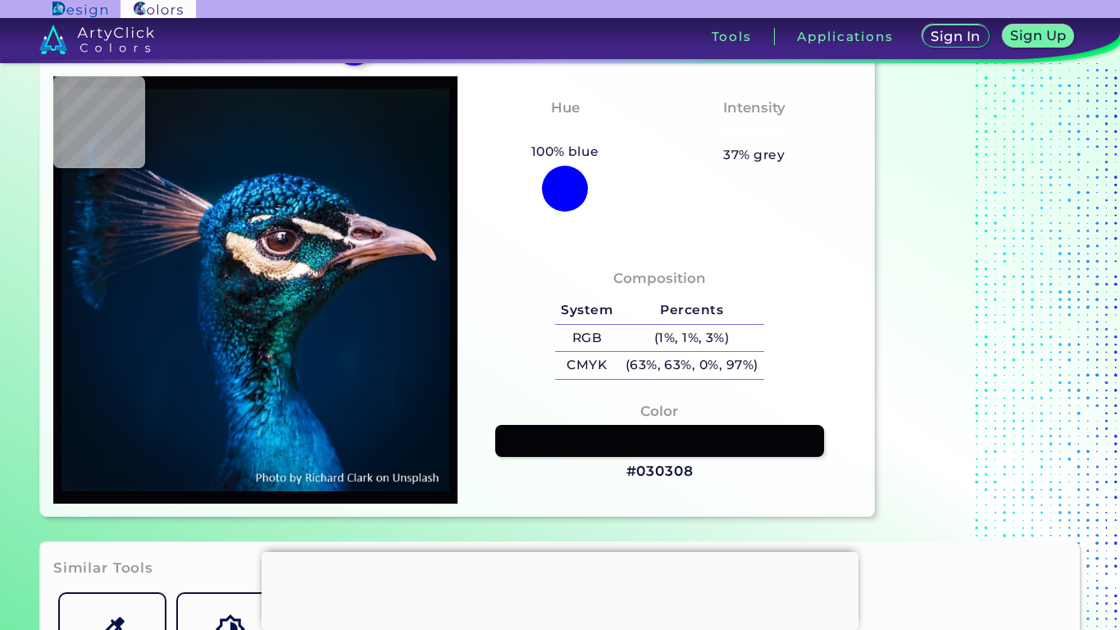
type input "#060A0F"
type input "#23292d"
type input "#23292D"
type input "#111926"
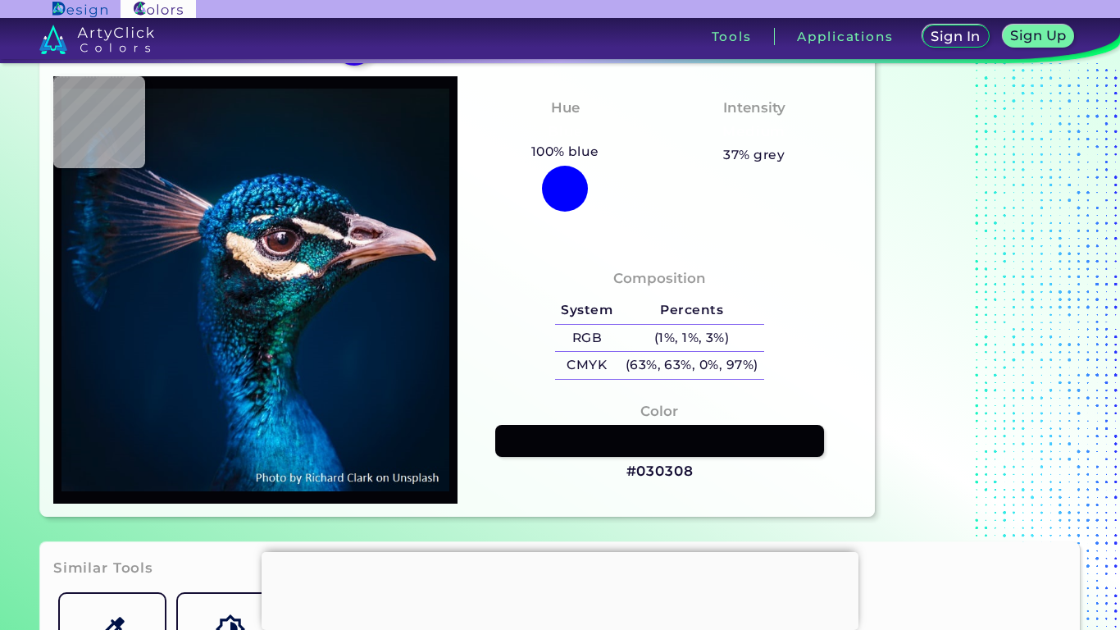
type input "#474352"
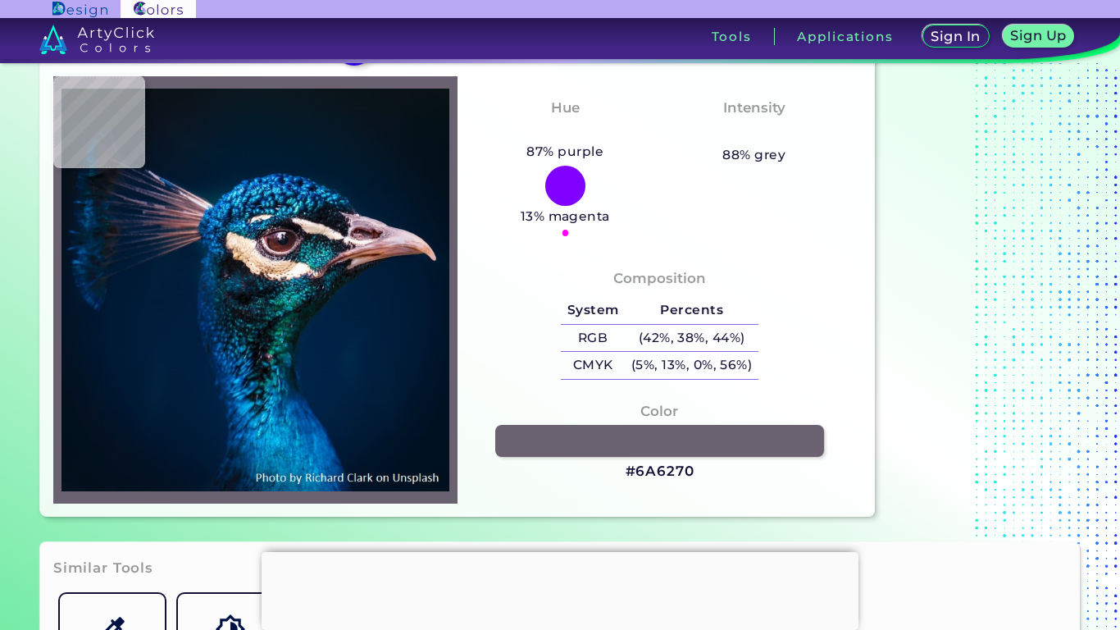
type input "#6a6270"
type input "#6A6270"
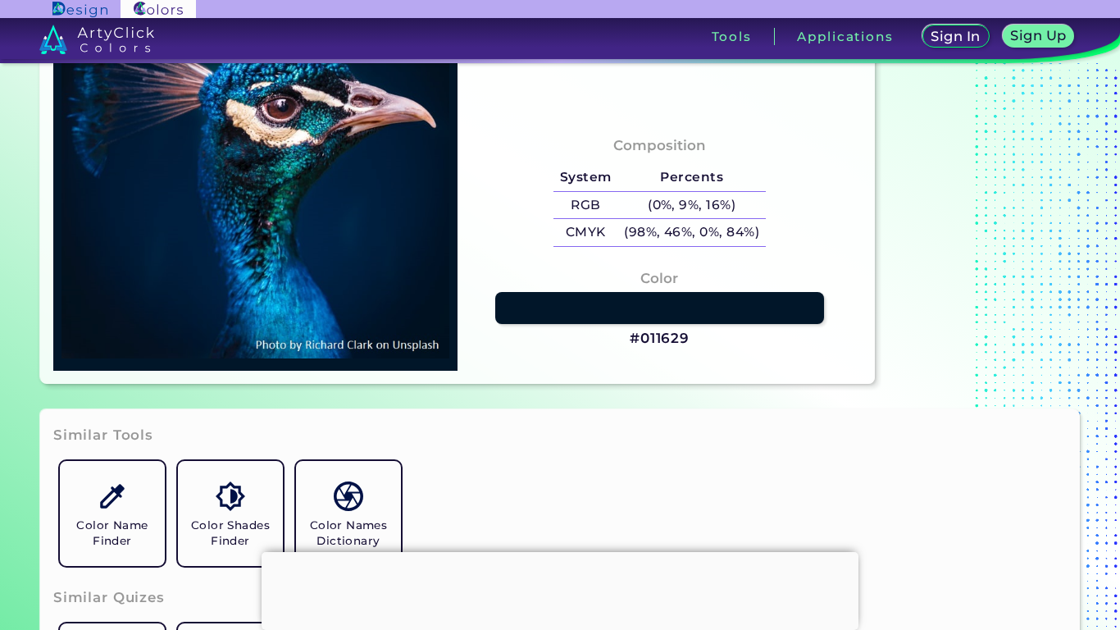
scroll to position [0, 0]
